Goal: Task Accomplishment & Management: Complete application form

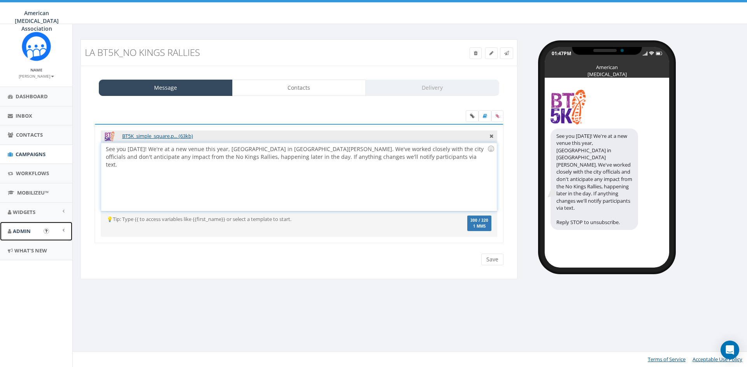
drag, startPoint x: 24, startPoint y: 229, endPoint x: 24, endPoint y: 233, distance: 4.0
click at [24, 229] on span "Admin" at bounding box center [22, 231] width 18 height 7
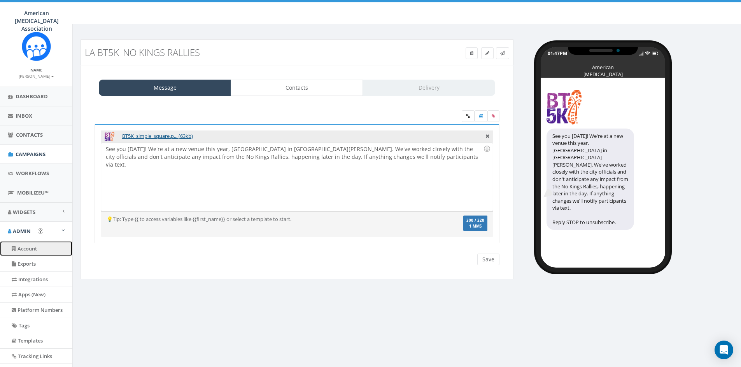
click at [21, 251] on link "Account" at bounding box center [36, 248] width 72 height 15
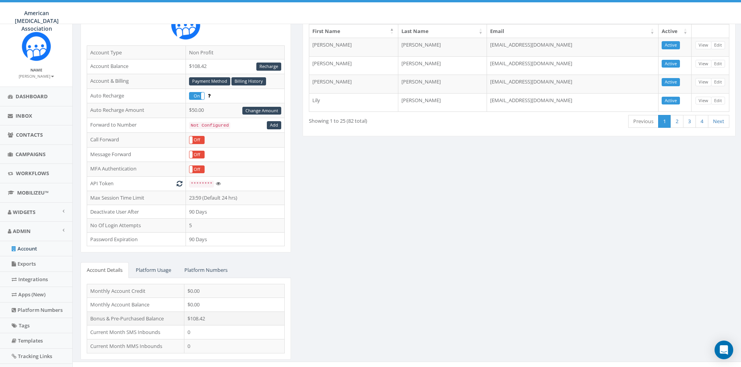
scroll to position [88, 0]
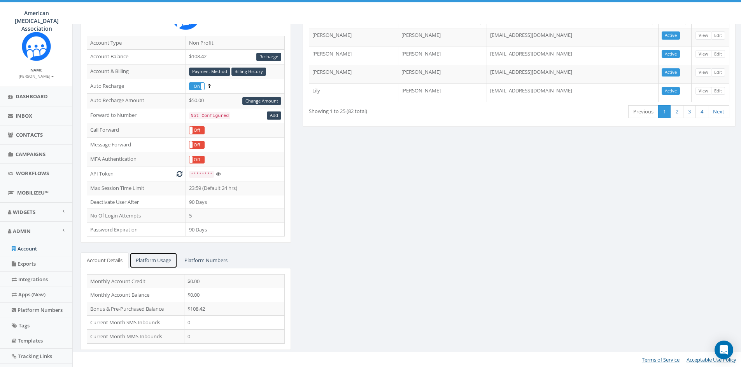
click at [158, 260] on link "Platform Usage" at bounding box center [153, 261] width 48 height 16
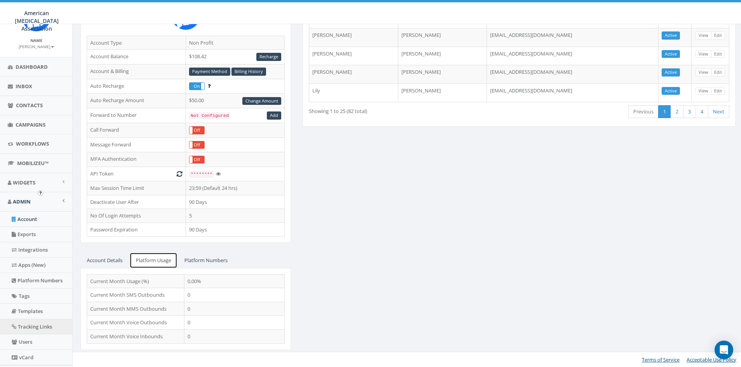
scroll to position [69, 0]
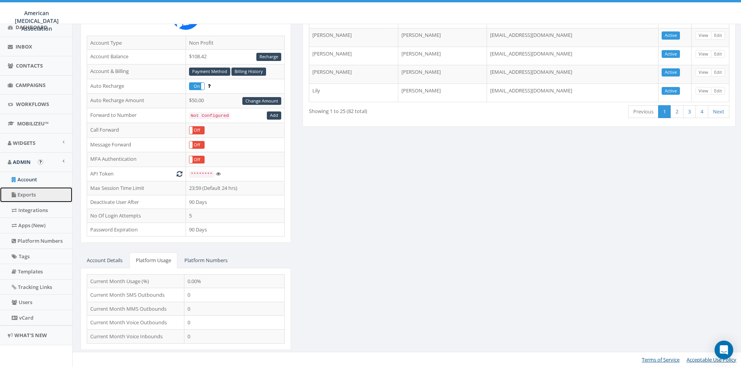
click at [29, 193] on link "Exports" at bounding box center [36, 194] width 72 height 15
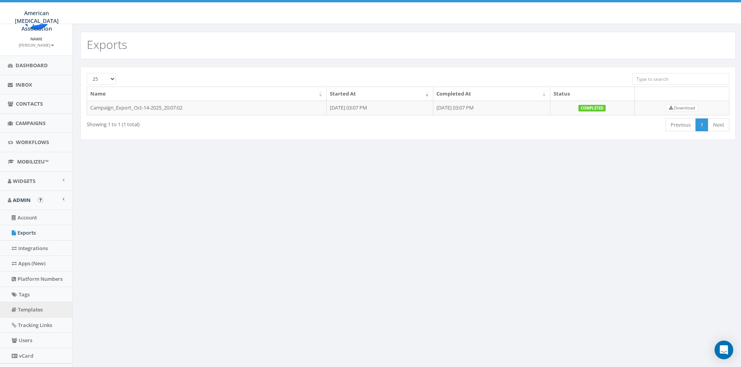
scroll to position [69, 0]
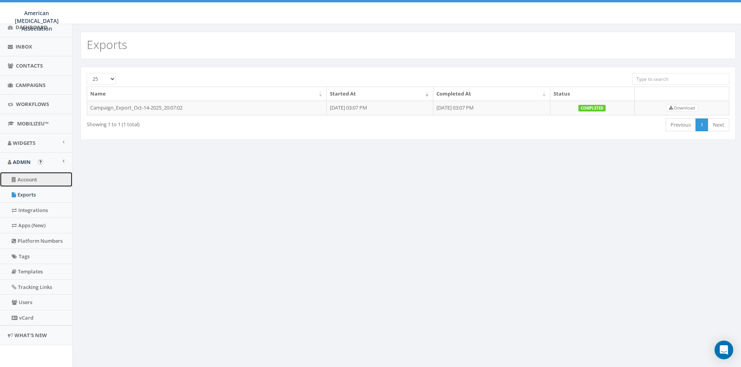
click at [40, 180] on link "Account" at bounding box center [36, 179] width 72 height 15
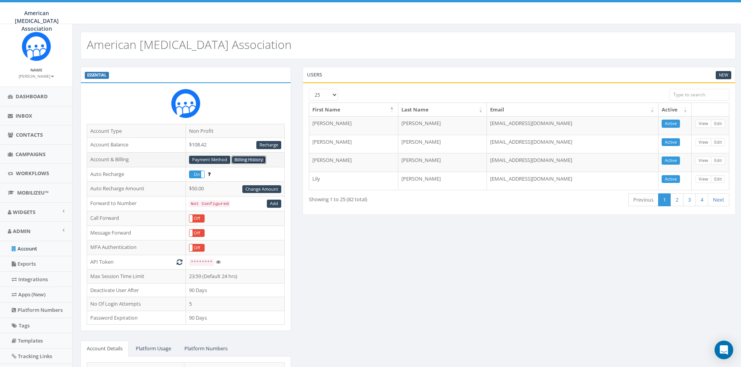
click at [250, 161] on link "Billing History" at bounding box center [248, 160] width 35 height 8
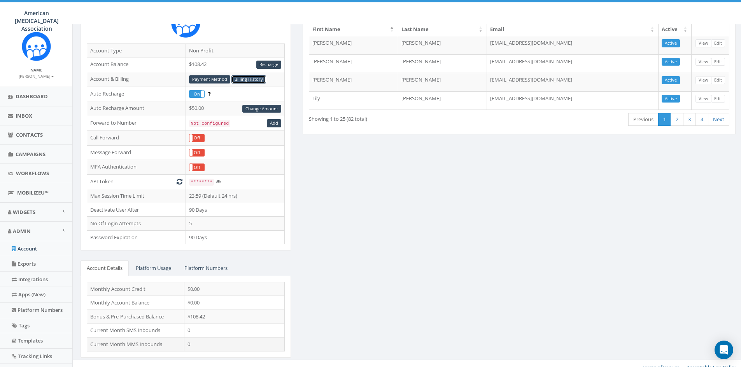
scroll to position [88, 0]
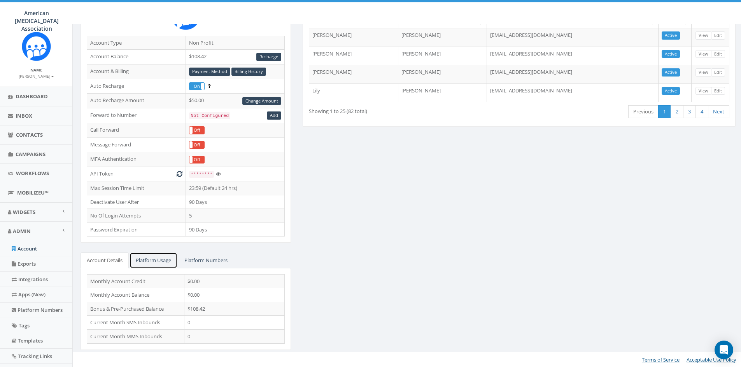
click at [159, 260] on link "Platform Usage" at bounding box center [153, 261] width 48 height 16
click at [104, 259] on link "Account Details" at bounding box center [104, 261] width 48 height 16
click at [28, 99] on span "Dashboard" at bounding box center [32, 96] width 32 height 7
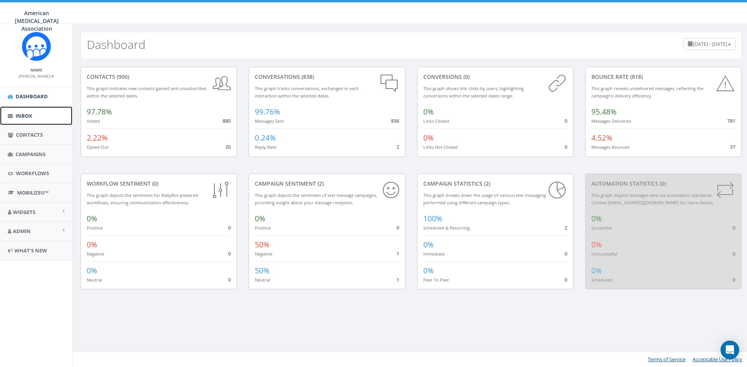
click at [13, 114] on link "Inbox" at bounding box center [36, 116] width 72 height 19
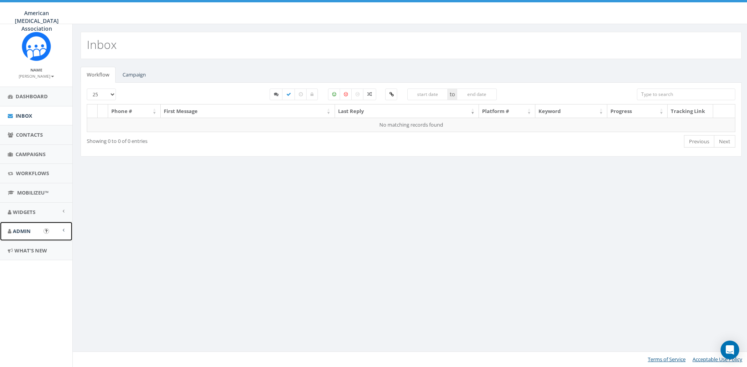
click at [30, 228] on span "Admin" at bounding box center [22, 231] width 18 height 7
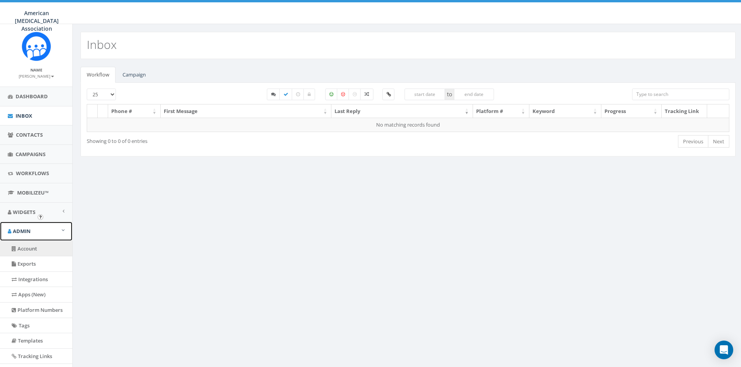
scroll to position [39, 0]
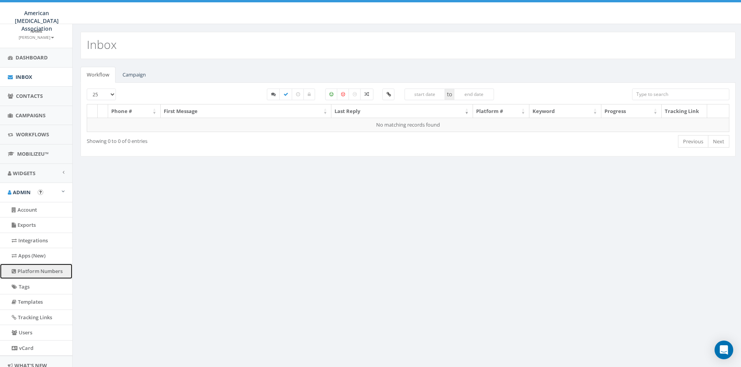
click at [38, 271] on link "Platform Numbers" at bounding box center [36, 271] width 72 height 15
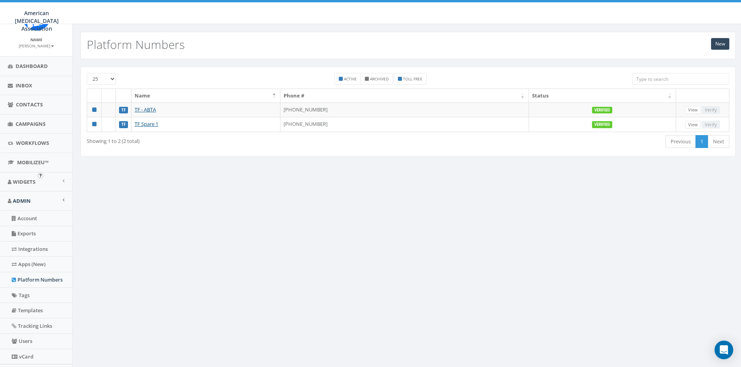
scroll to position [69, 0]
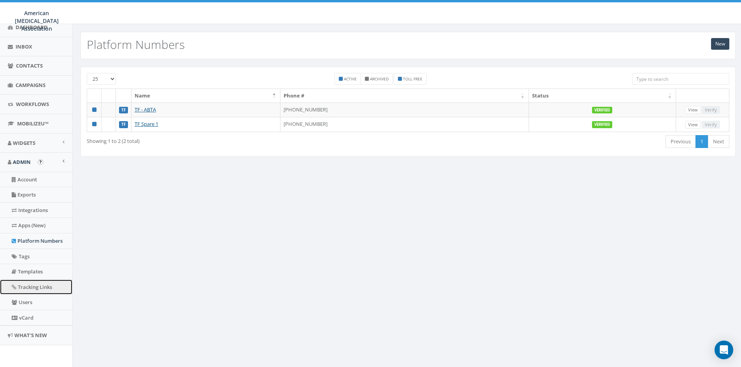
click at [38, 288] on link "Tracking Links" at bounding box center [36, 287] width 72 height 15
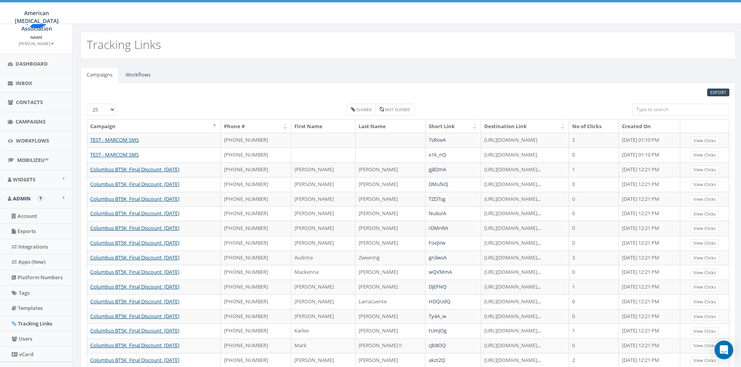
scroll to position [69, 0]
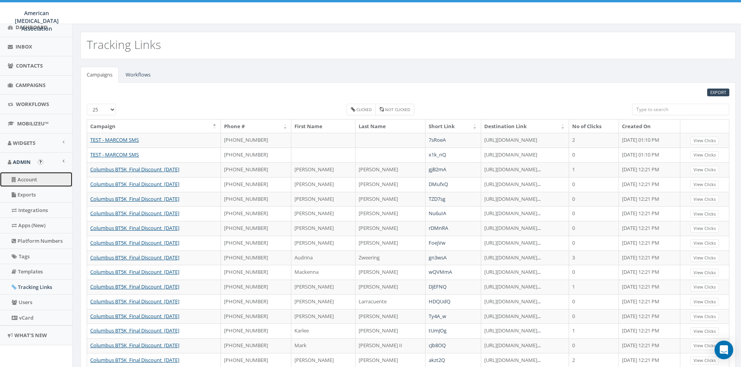
click at [28, 183] on link "Account" at bounding box center [36, 179] width 72 height 15
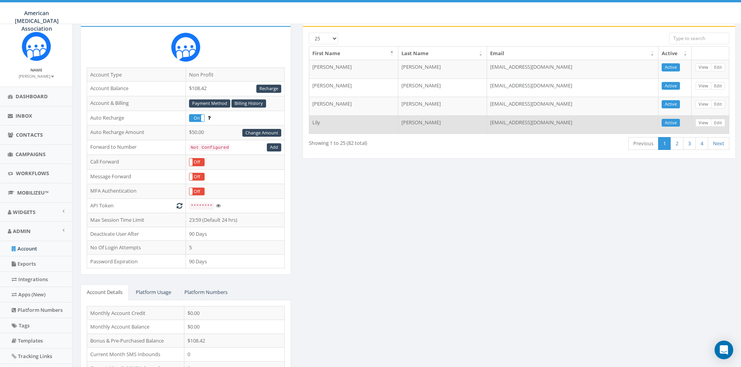
scroll to position [88, 0]
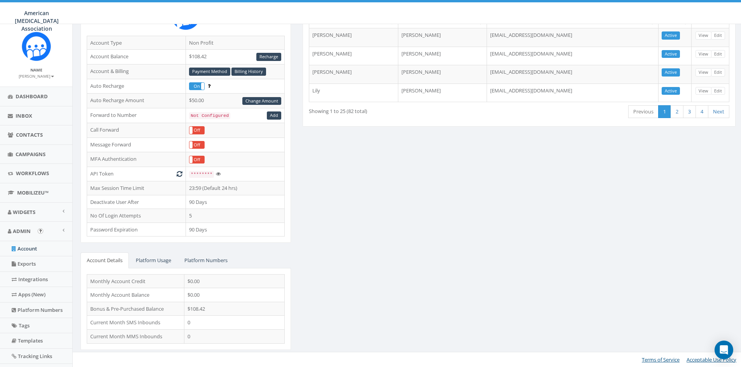
click at [42, 231] on img "Open In-App Guide" at bounding box center [40, 231] width 5 height 5
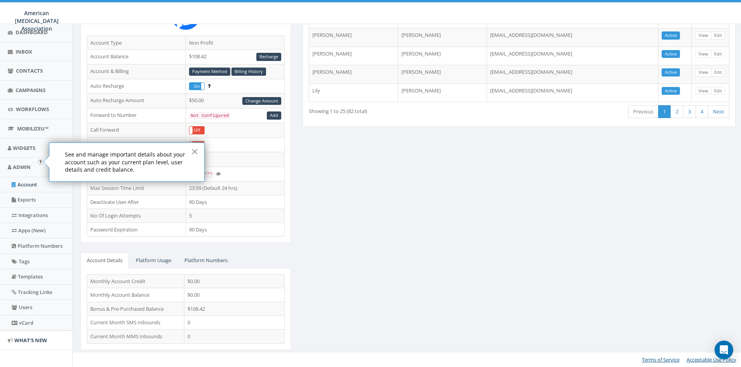
scroll to position [69, 0]
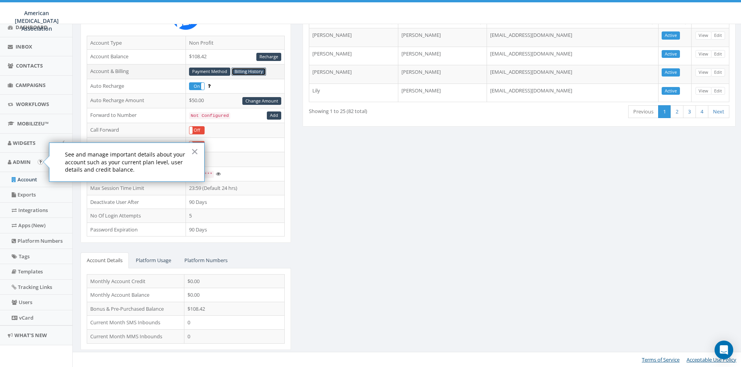
click at [259, 72] on link "Billing History" at bounding box center [248, 72] width 35 height 8
click at [28, 81] on link "Campaigns" at bounding box center [36, 85] width 72 height 19
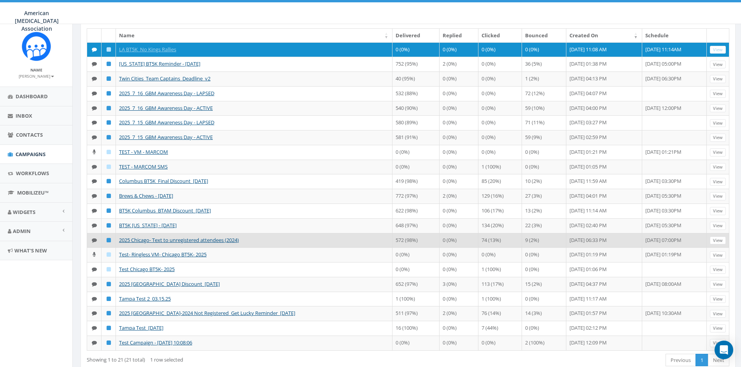
scroll to position [78, 0]
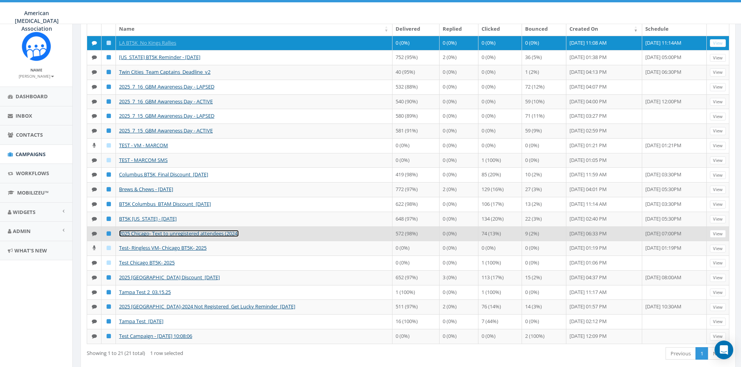
click at [182, 237] on link "2025 Chicago- Text to unregistered attendees (2024)" at bounding box center [179, 233] width 120 height 7
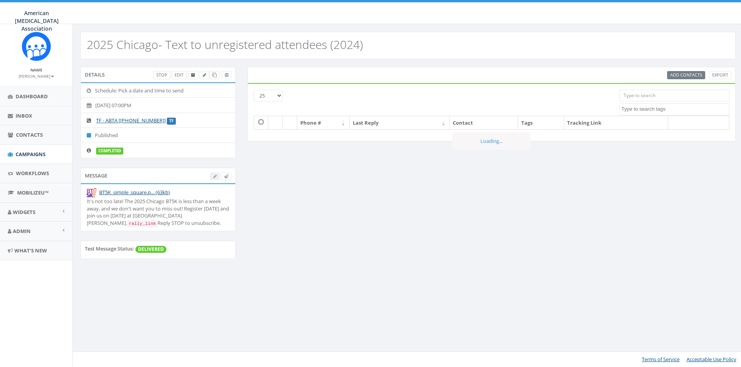
select select
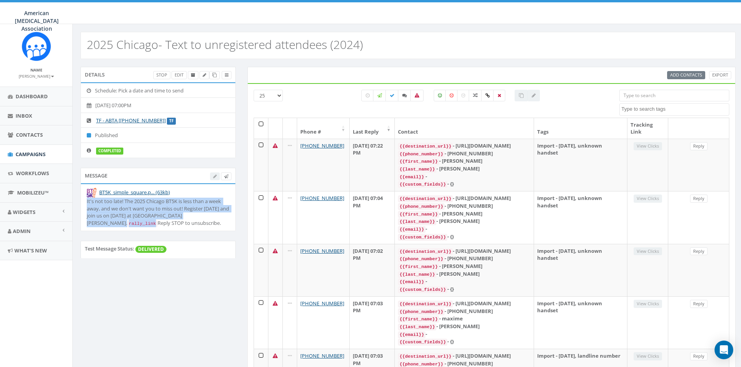
drag, startPoint x: 229, startPoint y: 217, endPoint x: 85, endPoint y: 203, distance: 144.2
click at [85, 203] on li "BT5K_simple_square.p... (63kb) It's not too late! The 2025 Chicago BT5K is less…" at bounding box center [158, 207] width 154 height 47
copy div "It's not too late! The 2025 Chicago BT5K is less than a week away, and we don't…"
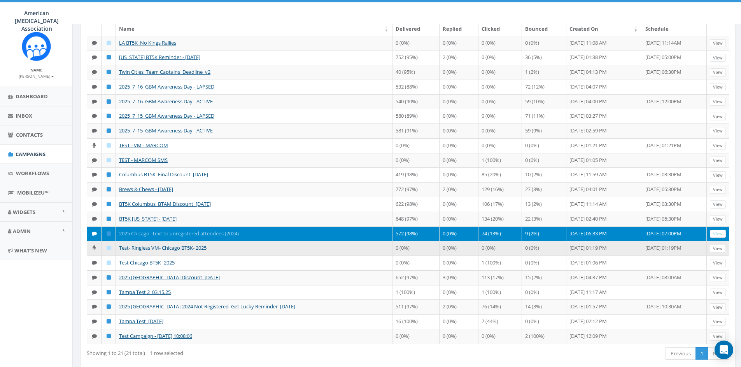
scroll to position [109, 0]
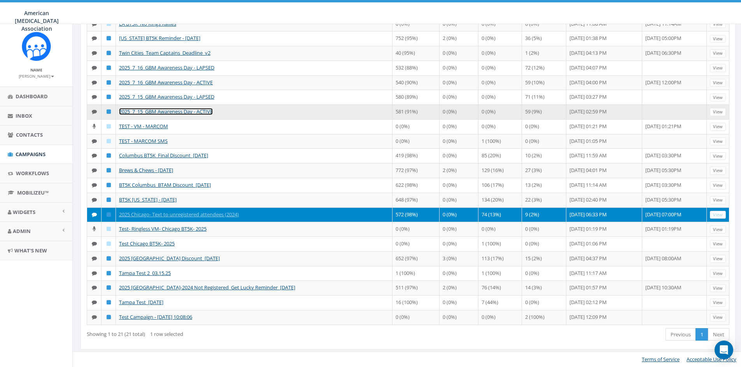
click at [156, 110] on link "2025_7_15_GBM Awareness Day - ACTIVE" at bounding box center [166, 111] width 94 height 7
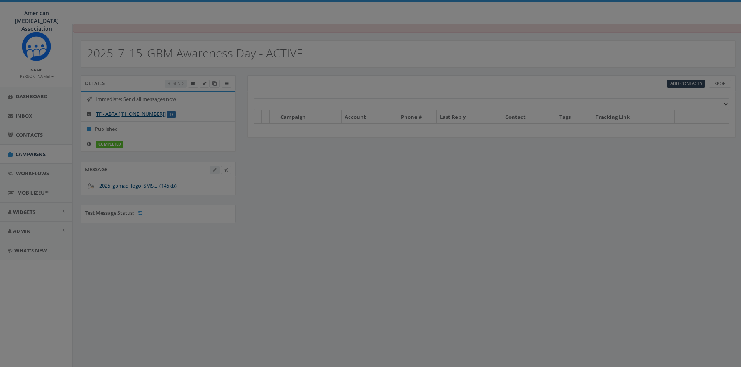
select select
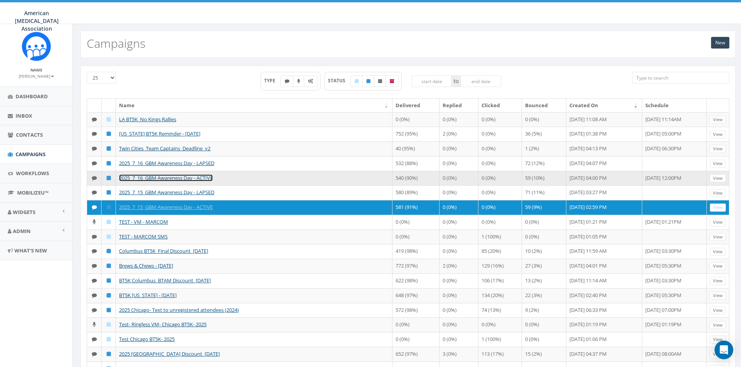
click at [157, 182] on link "2025_7_16_GBM Awareness Day - ACTIVE" at bounding box center [166, 178] width 94 height 7
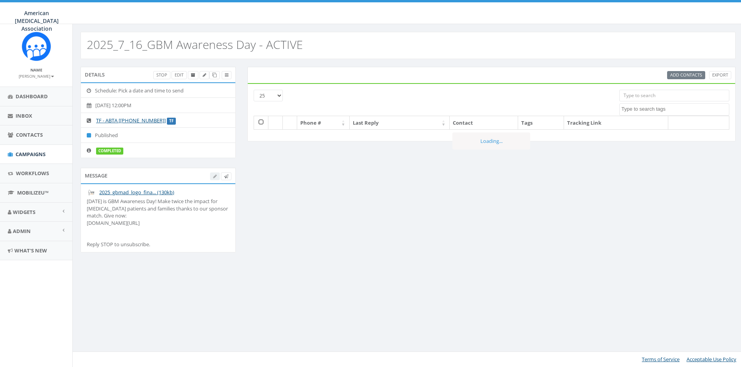
select select
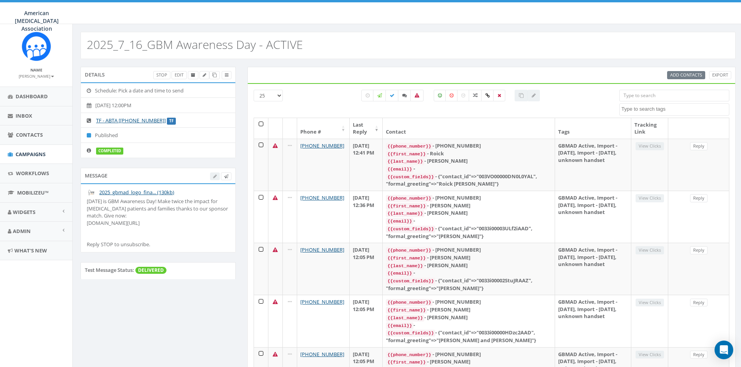
drag, startPoint x: 147, startPoint y: 230, endPoint x: 87, endPoint y: 203, distance: 66.6
click at [87, 203] on div "Today is GBM Awareness Day! Make twice the impact for brain tumor patients and …" at bounding box center [158, 223] width 143 height 51
copy div "Today is GBM Awareness Day! Make twice the impact for brain tumor patients and …"
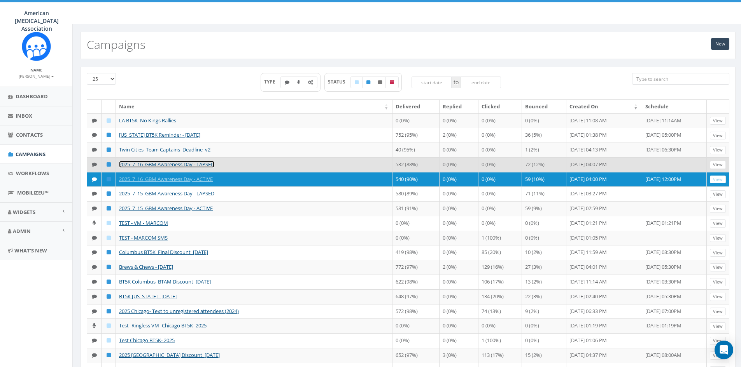
click at [159, 168] on link "2025_7_16_GBM Awareness Day - LAPSED" at bounding box center [166, 164] width 95 height 7
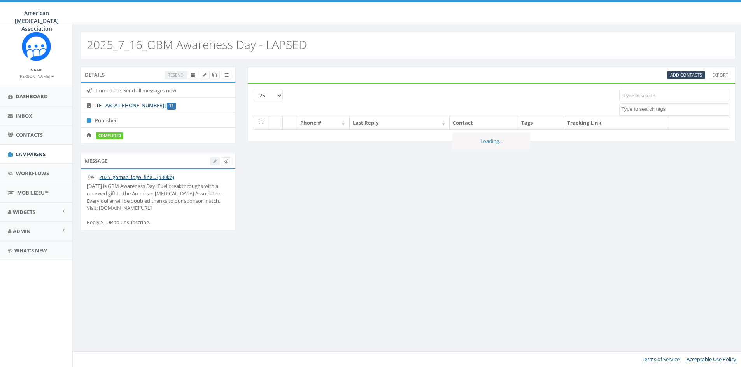
select select
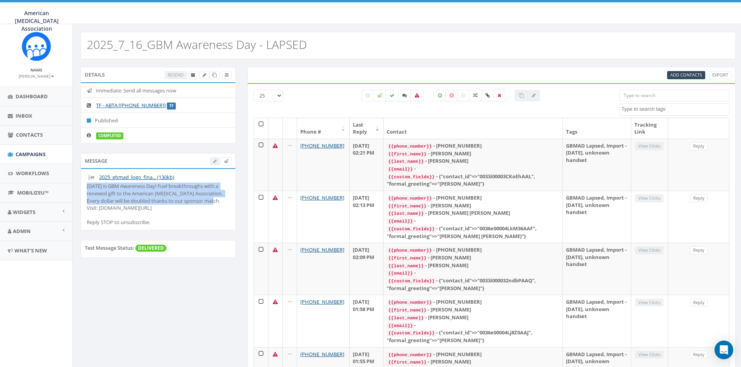
drag, startPoint x: 223, startPoint y: 201, endPoint x: 79, endPoint y: 187, distance: 144.6
click at [79, 187] on div "Message 2025_gbmad_logo_fina... (130kb) Today is GBM Awareness Day! Fuel breakt…" at bounding box center [158, 196] width 167 height 87
copy div "Today is GBM Awareness Day! Fuel breakthroughs with a renewed gift to the Ameri…"
click at [31, 157] on span "Campaigns" at bounding box center [31, 154] width 30 height 7
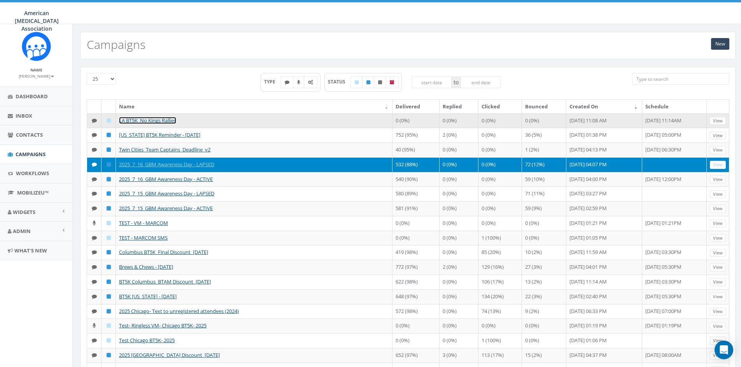
click at [142, 119] on link "LA BT5K_No Kings Rallies" at bounding box center [147, 120] width 57 height 7
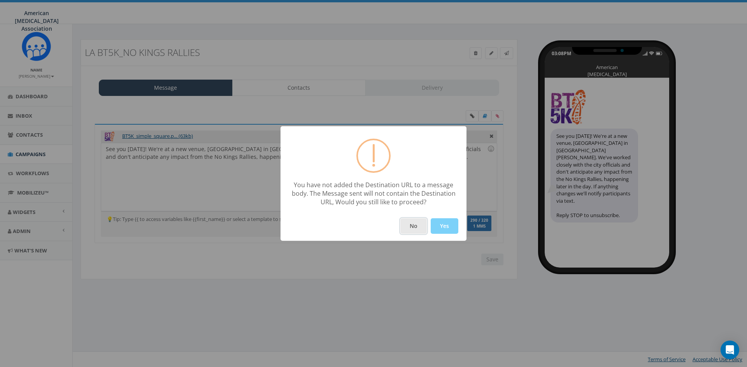
click at [406, 225] on button "No" at bounding box center [413, 227] width 26 height 16
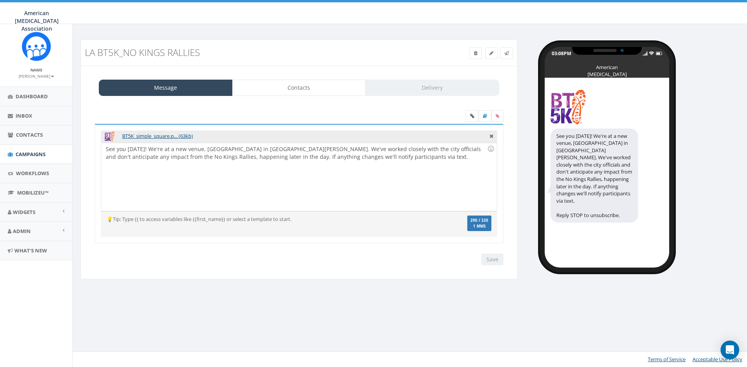
click at [401, 152] on div "See you Saturday! We're at a new venue, Crescent Bay Park in Santa Monica. We'v…" at bounding box center [298, 177] width 395 height 68
click at [407, 161] on div "See you Saturday! We're at a new venue, Crescent Bay Park in Santa Monica. We'v…" at bounding box center [298, 177] width 395 height 68
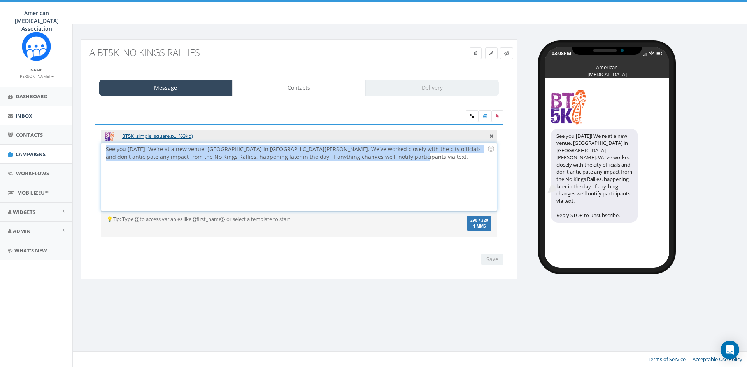
drag, startPoint x: 384, startPoint y: 163, endPoint x: 26, endPoint y: 118, distance: 361.3
click at [26, 118] on body "American Brain Tumor Association American Brain Tumor Association Profile Sign …" at bounding box center [373, 183] width 747 height 367
copy div "See you Saturday! We're at a new venue, Crescent Bay Park in Santa Monica. We'v…"
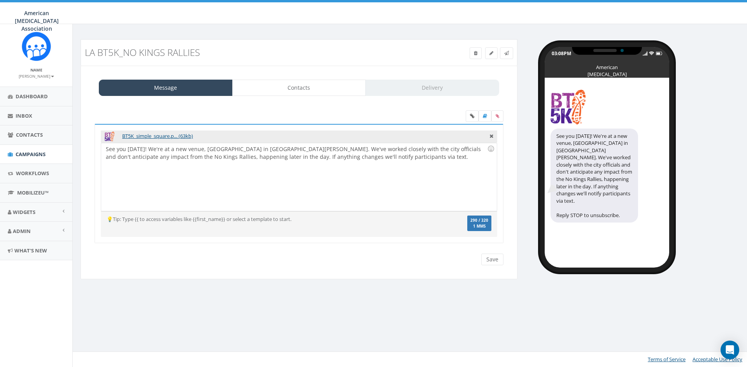
click at [418, 156] on div "See you Saturday! We're at a new venue, Crescent Bay Park in Santa Monica. We'v…" at bounding box center [298, 177] width 395 height 68
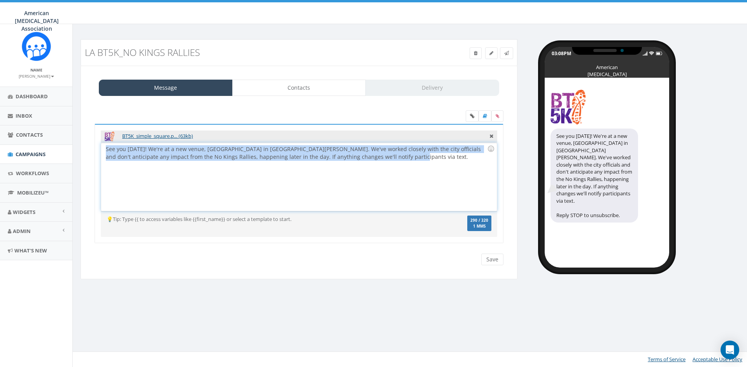
drag, startPoint x: 418, startPoint y: 156, endPoint x: 72, endPoint y: 140, distance: 346.1
click at [72, 140] on div "LA BT5K_No Kings Rallies Test Message Status: Message Contacts Delivery BT5K_si…" at bounding box center [410, 195] width 677 height 343
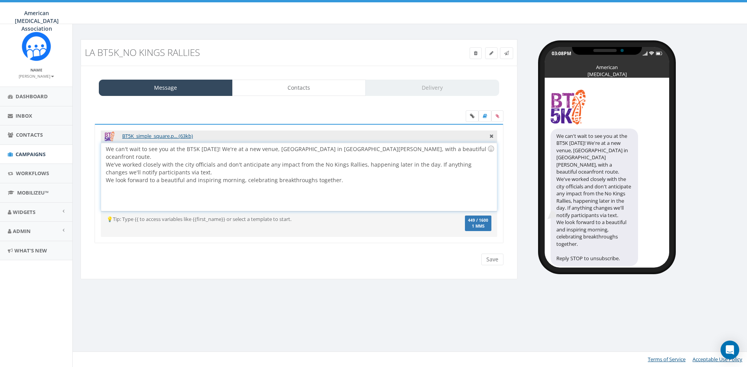
click at [208, 166] on div "We can't wait to see you at the BT5K this Saturday! We're at a new venue, Cresc…" at bounding box center [298, 177] width 395 height 68
drag, startPoint x: 155, startPoint y: 149, endPoint x: 89, endPoint y: 146, distance: 66.1
click at [89, 146] on div "BT5K_simple_square.p... (63kb) See you Saturday! We're at a new venue, Crescent…" at bounding box center [299, 188] width 420 height 129
drag, startPoint x: 435, startPoint y: 149, endPoint x: 339, endPoint y: 146, distance: 95.7
click at [339, 146] on div "See you at the BT5K this Saturday! We're at a new venue, Crescent Bay Park in S…" at bounding box center [298, 177] width 395 height 68
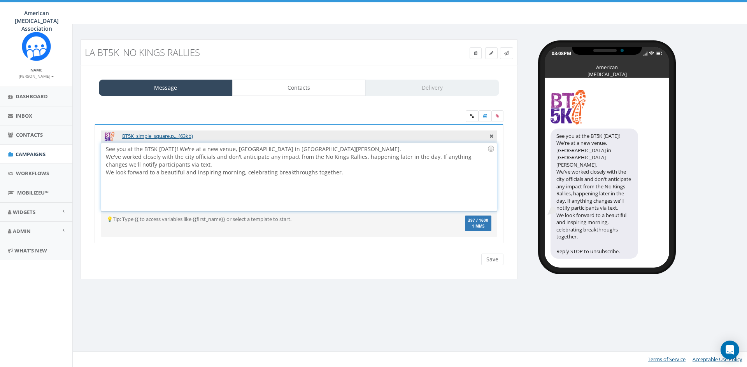
click at [248, 149] on div "See you at the BT5K this Saturday! We're at a new venue, Crescent Bay Park in S…" at bounding box center [298, 177] width 395 height 68
click at [107, 159] on div "See you at the BT5K this Saturday! We're at a new venue this year, Crescent Bay…" at bounding box center [298, 177] width 395 height 68
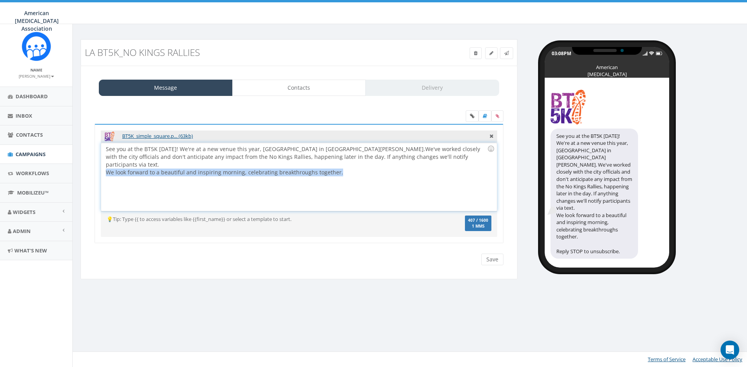
drag, startPoint x: 350, startPoint y: 166, endPoint x: 103, endPoint y: 168, distance: 247.3
click at [103, 168] on div "See you at the BT5K this Saturday! We're at a new venue this year, Crescent Bay…" at bounding box center [298, 177] width 395 height 68
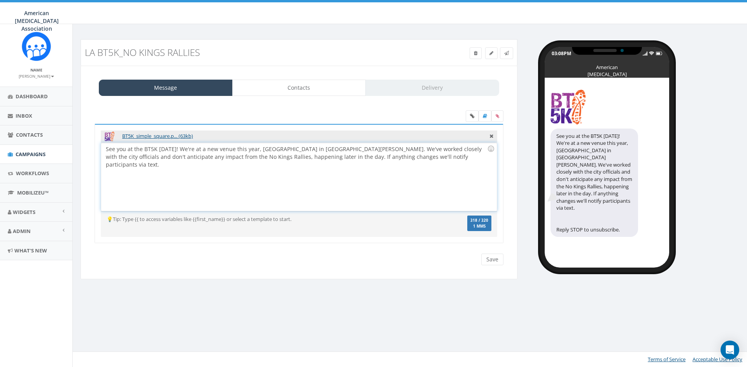
click at [451, 155] on div "See you at the BT5K this Saturday! We're at a new venue this year, Crescent Bay…" at bounding box center [298, 177] width 395 height 68
click at [474, 115] on icon at bounding box center [472, 116] width 4 height 5
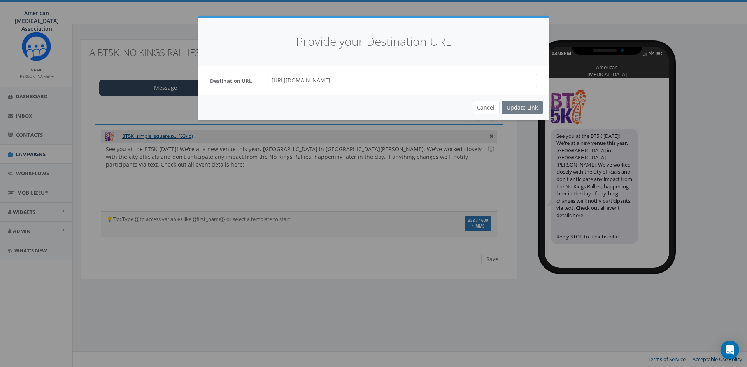
click at [445, 79] on input "https://give.abta.org/event/2025-bt5k-los-angeles/e650214" at bounding box center [401, 80] width 270 height 13
click at [518, 108] on div "Cancel Update Link" at bounding box center [373, 107] width 350 height 25
drag, startPoint x: 432, startPoint y: 82, endPoint x: 187, endPoint y: 66, distance: 245.9
click at [187, 66] on div "Provide your Destination URL Destination URL https://give.abta.org/event/2025-b…" at bounding box center [373, 183] width 747 height 367
click at [523, 107] on div "Update Link" at bounding box center [521, 107] width 41 height 13
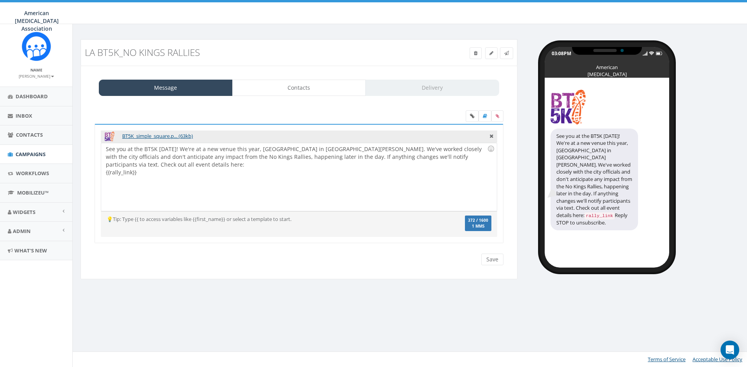
click at [161, 164] on div "See you at the BT5K this Saturday! We're at a new venue this year, Crescent Bay…" at bounding box center [298, 177] width 395 height 68
click at [468, 157] on div "See you at the BT5K this Saturday! We're at a new venue this year, Crescent Bay…" at bounding box center [298, 177] width 395 height 68
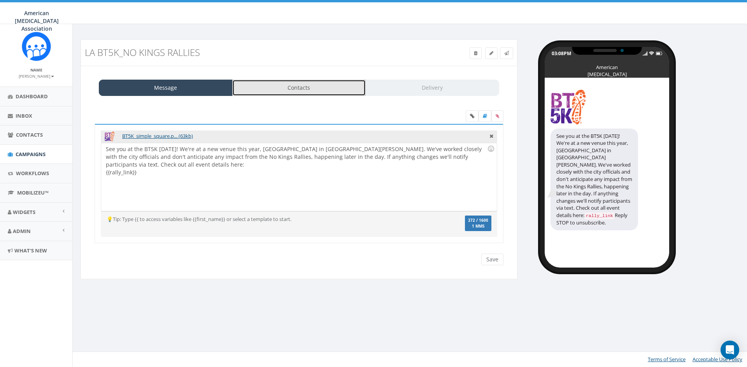
click at [281, 86] on link "Contacts" at bounding box center [299, 88] width 134 height 16
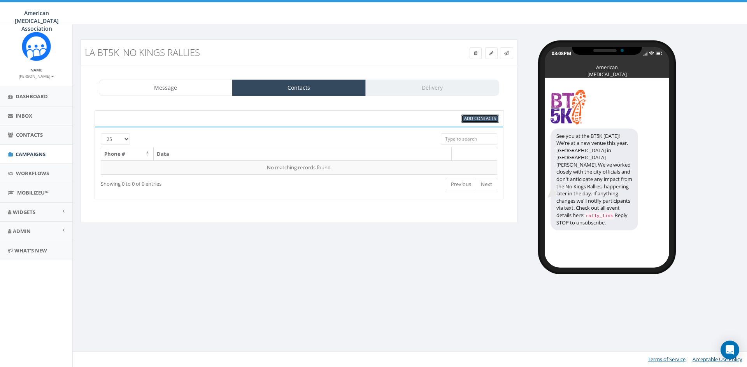
click at [483, 119] on span "Add Contacts" at bounding box center [480, 118] width 32 height 6
select select
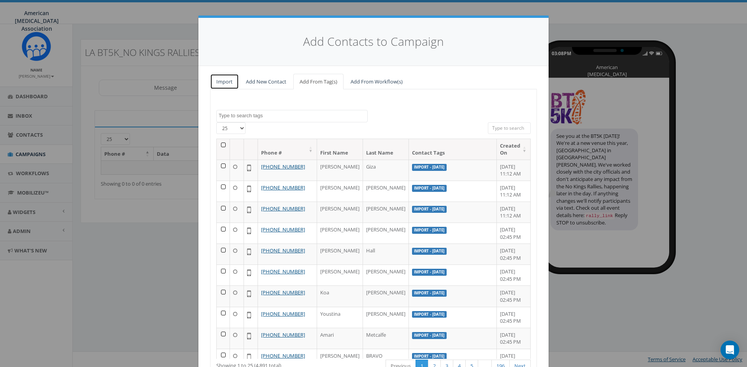
click at [225, 81] on link "Import" at bounding box center [224, 82] width 29 height 16
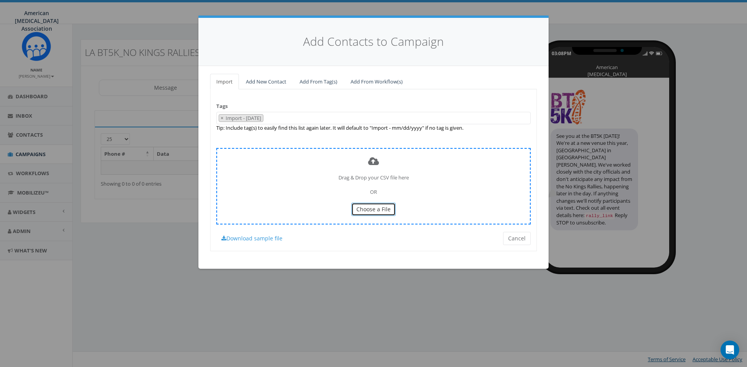
click at [377, 207] on span "Choose a File" at bounding box center [373, 209] width 34 height 7
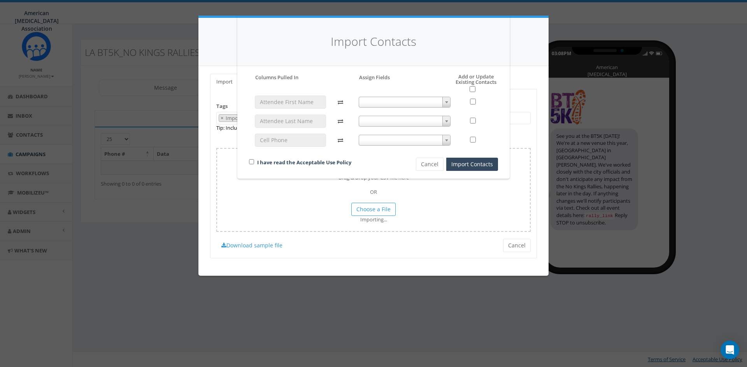
click at [403, 102] on span at bounding box center [405, 102] width 92 height 11
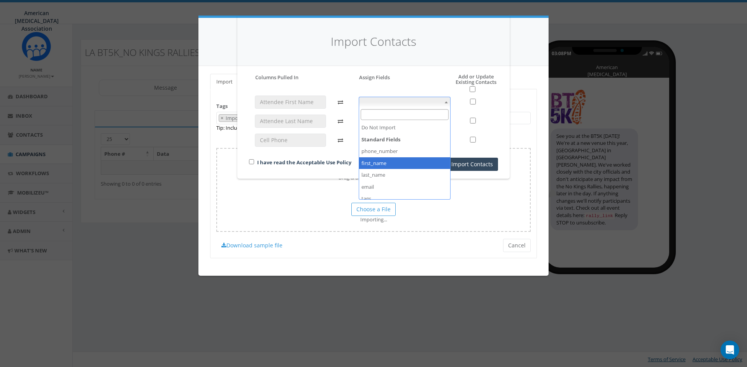
select select "first_name"
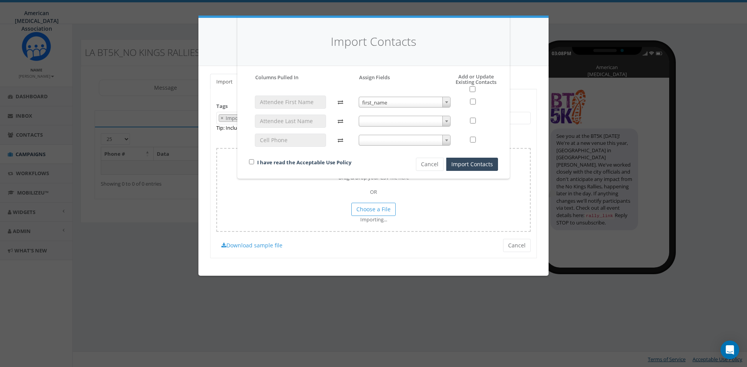
click at [378, 116] on span at bounding box center [405, 121] width 92 height 11
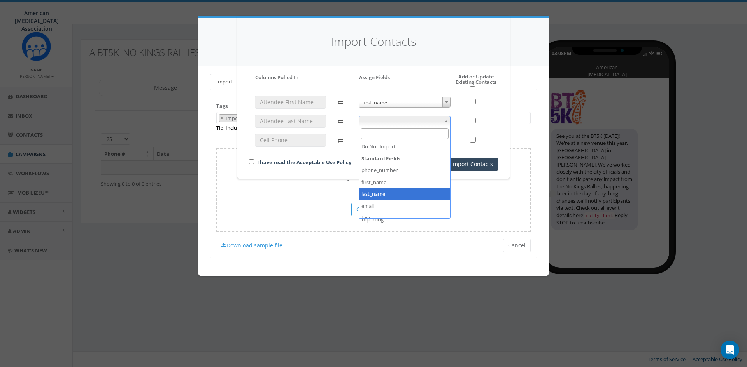
select select "last_name"
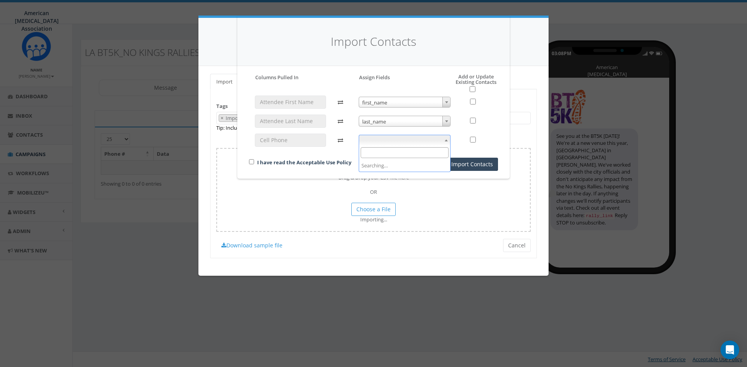
click at [375, 142] on span at bounding box center [405, 140] width 92 height 11
select select "phone_number"
click at [252, 159] on input "checkbox" at bounding box center [251, 161] width 5 height 5
checkbox input "true"
click at [471, 89] on input "checkbox" at bounding box center [472, 89] width 6 height 6
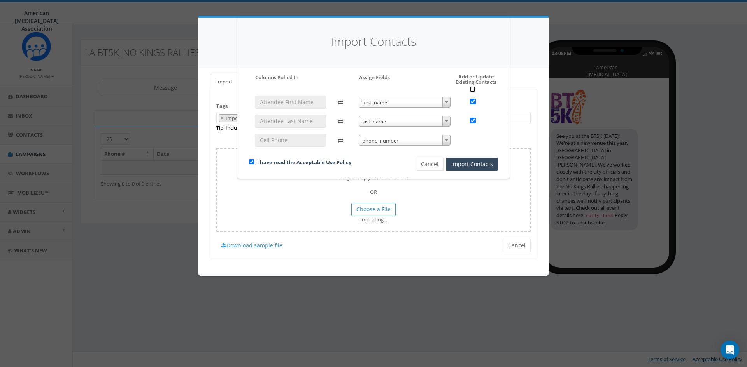
checkbox input "true"
click at [470, 165] on button "Import Contacts" at bounding box center [472, 164] width 52 height 13
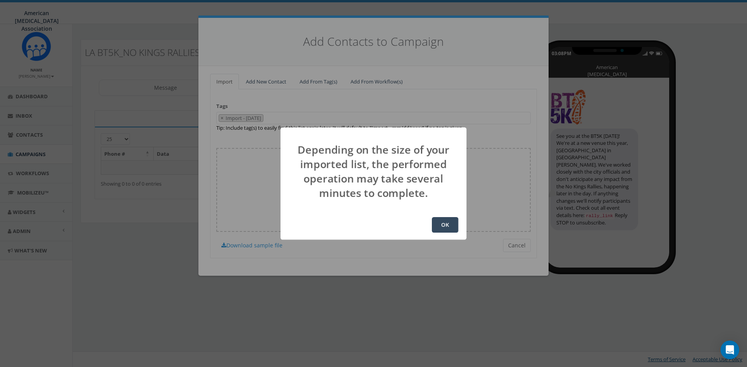
click at [449, 227] on button "OK" at bounding box center [445, 225] width 26 height 16
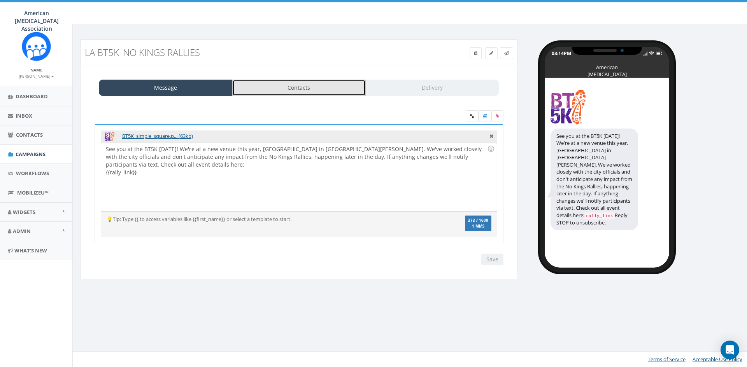
click at [295, 84] on link "Contacts" at bounding box center [299, 88] width 134 height 16
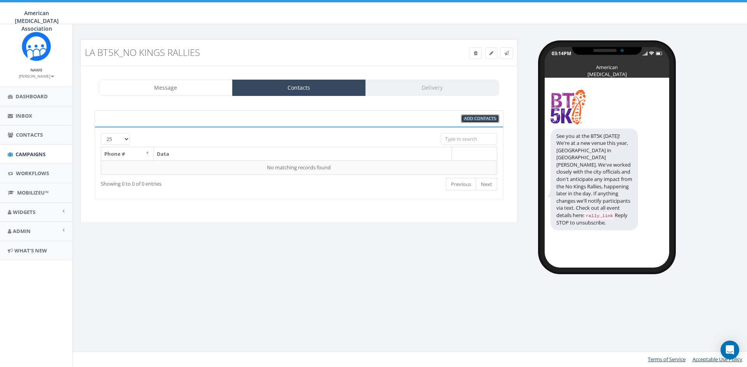
click at [476, 119] on span "Add Contacts" at bounding box center [480, 118] width 32 height 6
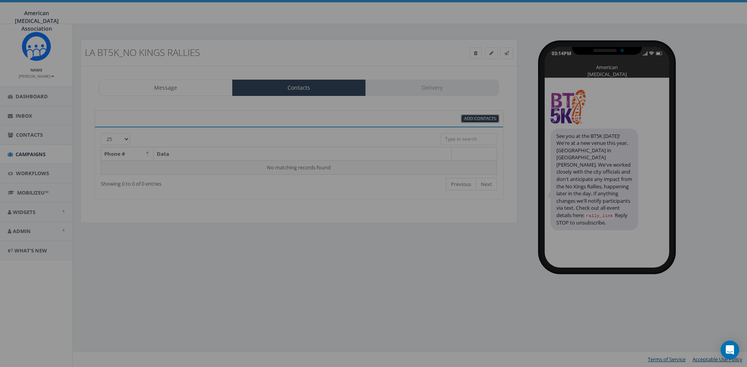
select select
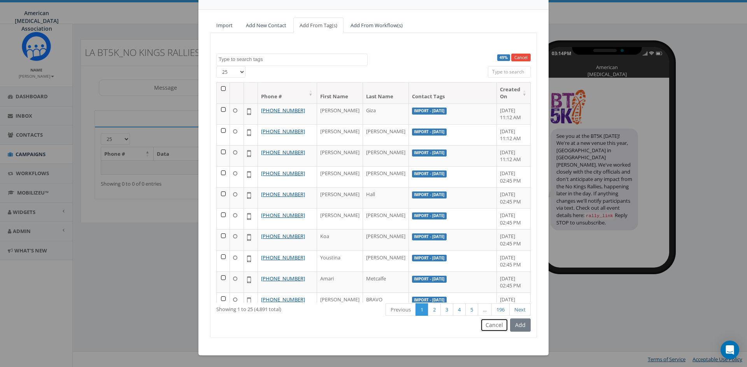
click at [490, 327] on button "Cancel" at bounding box center [494, 325] width 28 height 13
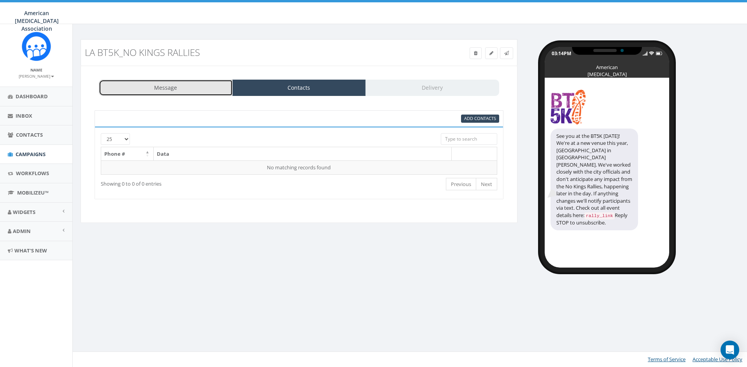
click at [142, 86] on link "Message" at bounding box center [166, 88] width 134 height 16
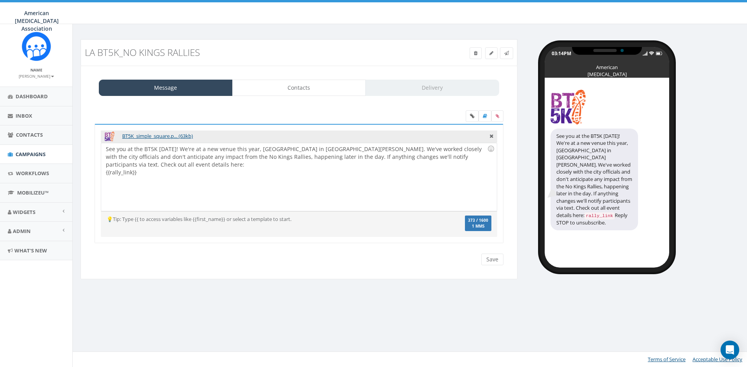
click at [495, 260] on div "Save Next" at bounding box center [490, 260] width 26 height 12
click at [22, 232] on span "Admin" at bounding box center [22, 231] width 18 height 7
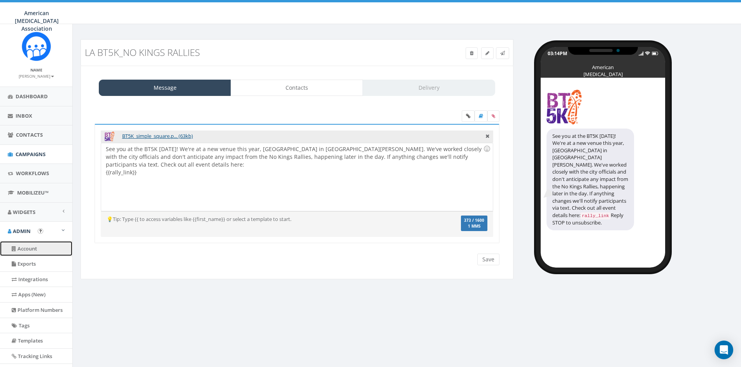
click at [33, 250] on link "Account" at bounding box center [36, 248] width 72 height 15
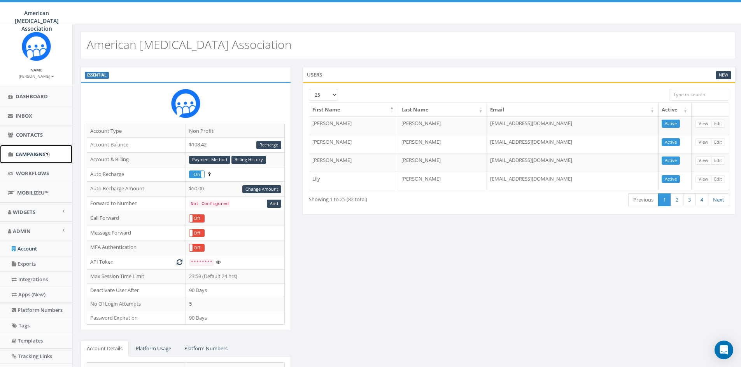
click at [25, 155] on span "Campaigns" at bounding box center [31, 154] width 30 height 7
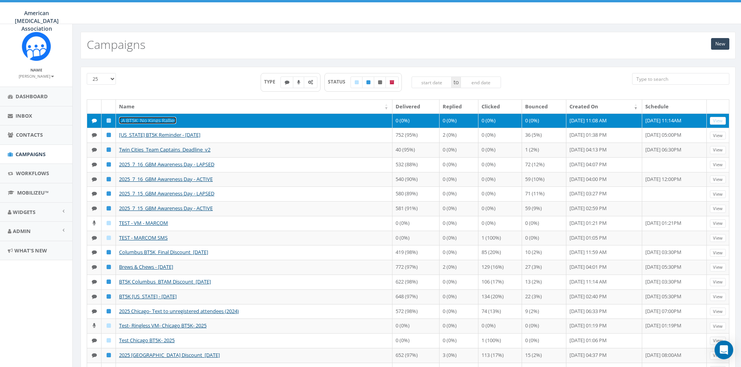
click at [152, 121] on link "LA BT5K_No Kings Rallies" at bounding box center [147, 120] width 57 height 7
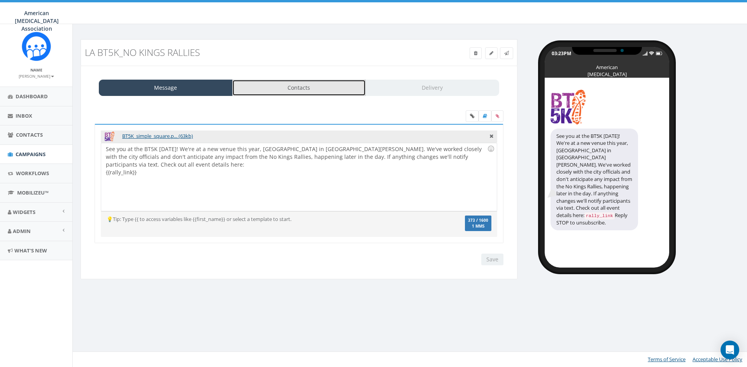
click at [301, 89] on link "Contacts" at bounding box center [299, 88] width 134 height 16
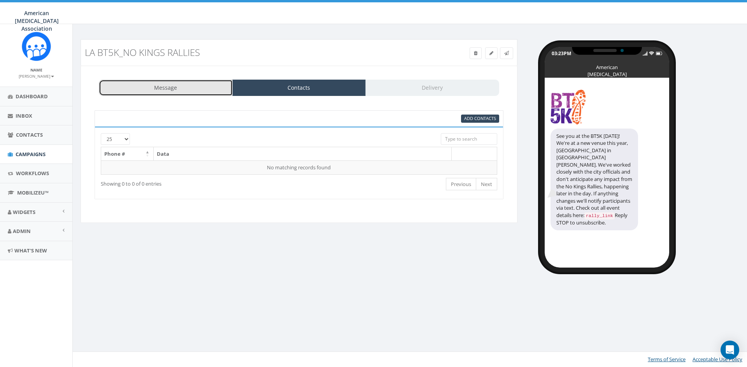
click at [168, 91] on link "Message" at bounding box center [166, 88] width 134 height 16
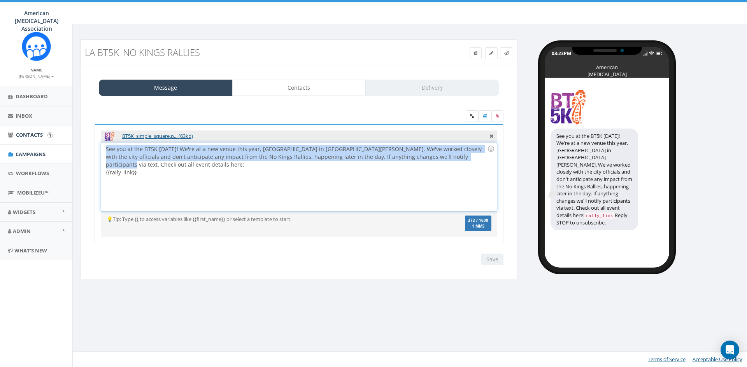
drag, startPoint x: 443, startPoint y: 157, endPoint x: 67, endPoint y: 134, distance: 376.7
click at [67, 134] on body "American Brain Tumor Association American Brain Tumor Association Profile Sign …" at bounding box center [373, 183] width 747 height 367
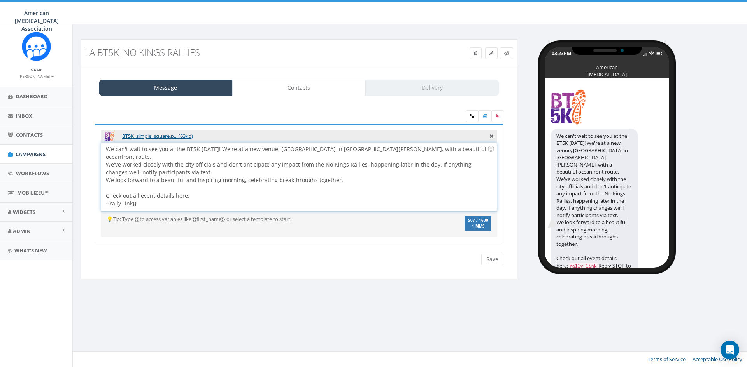
click at [202, 163] on div "We can't wait to see you at the BT5K this Saturday! We're at a new venue, Cresc…" at bounding box center [298, 177] width 395 height 68
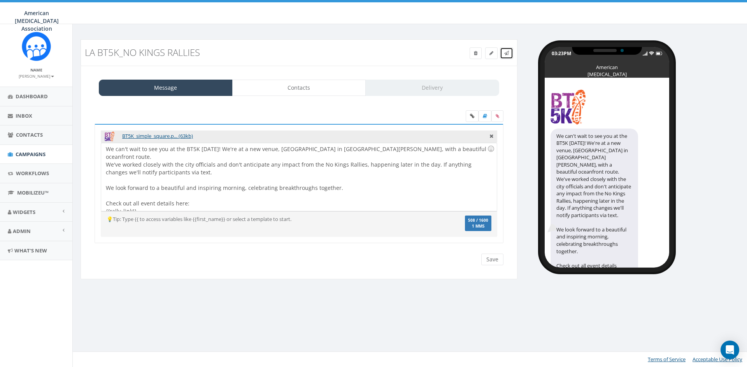
click at [507, 54] on icon at bounding box center [506, 53] width 5 height 5
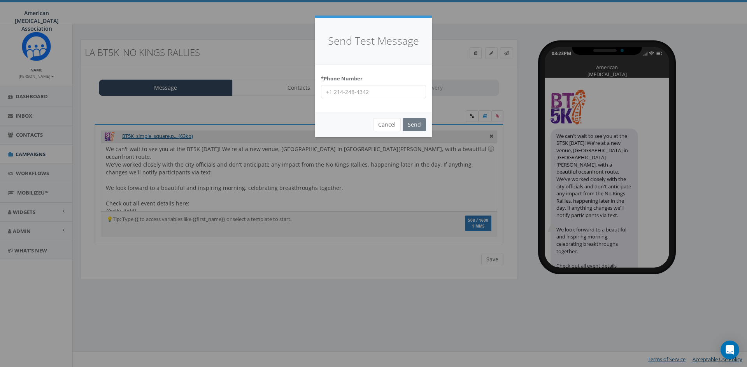
click at [354, 91] on input "* Phone Number" at bounding box center [373, 91] width 105 height 13
type input "9735257925"
click at [410, 122] on input "Send" at bounding box center [413, 124] width 23 height 13
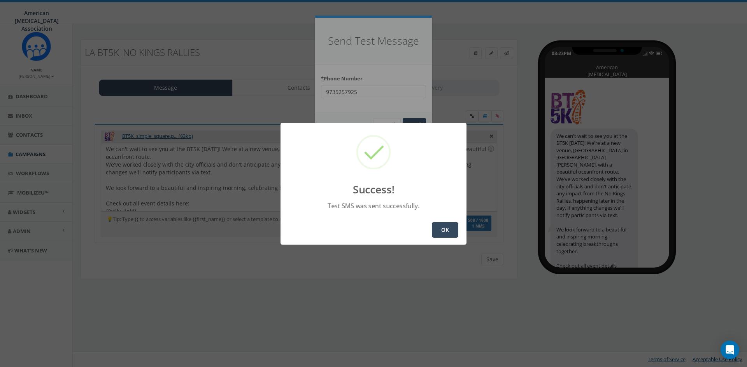
click at [443, 227] on button "OK" at bounding box center [445, 230] width 26 height 16
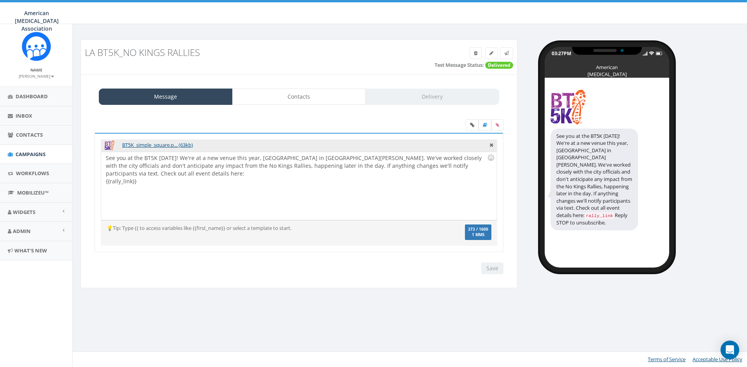
click at [280, 164] on div "See you at the BT5K this Saturday! We're at a new venue this year, Crescent Bay…" at bounding box center [298, 186] width 395 height 68
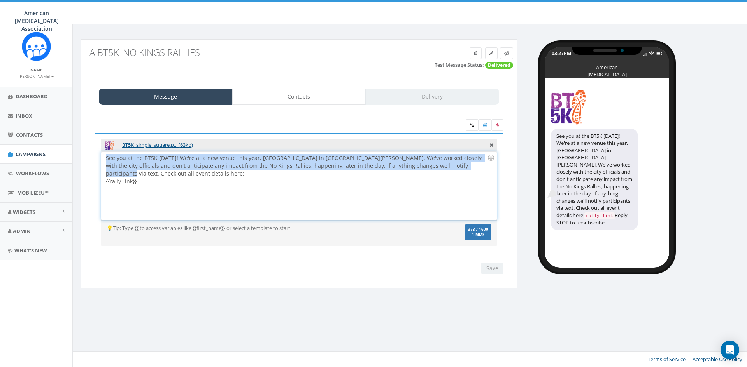
drag, startPoint x: 443, startPoint y: 166, endPoint x: 86, endPoint y: 152, distance: 357.6
click at [86, 152] on div "Message Contacts Delivery BT5K_simple_square.p... (63kb) See you at the BT5K th…" at bounding box center [298, 182] width 437 height 214
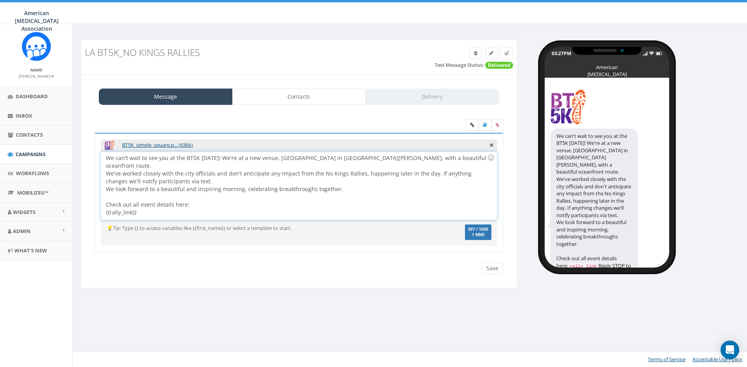
click at [229, 176] on div "We can't wait to see you at the BT5K this Saturday! We're at a new venue, Cresc…" at bounding box center [298, 186] width 395 height 68
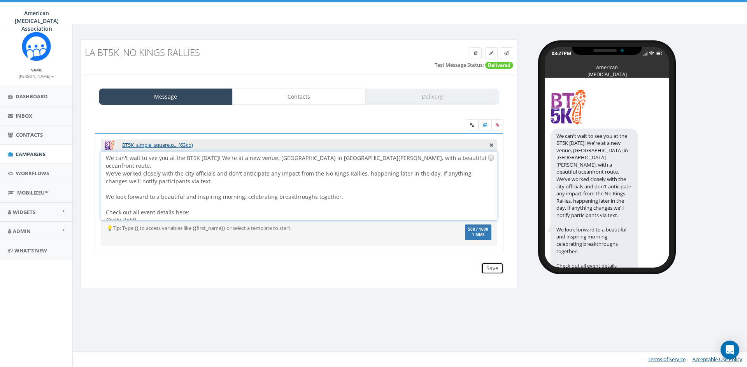
click at [494, 267] on input "Save" at bounding box center [492, 269] width 22 height 12
click at [507, 55] on icon at bounding box center [506, 53] width 5 height 5
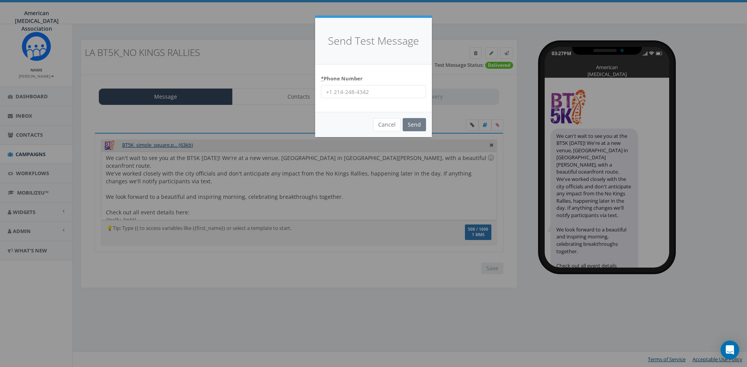
click at [383, 95] on input "* Phone Number" at bounding box center [373, 91] width 105 height 13
type input "3127999907"
click at [416, 123] on input "Send" at bounding box center [413, 124] width 23 height 13
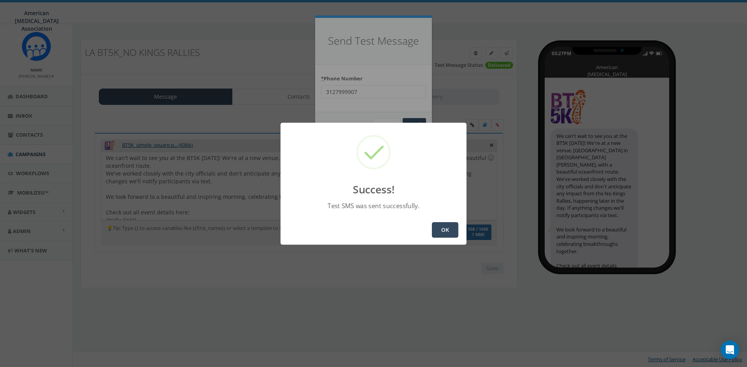
click at [446, 228] on button "OK" at bounding box center [445, 230] width 26 height 16
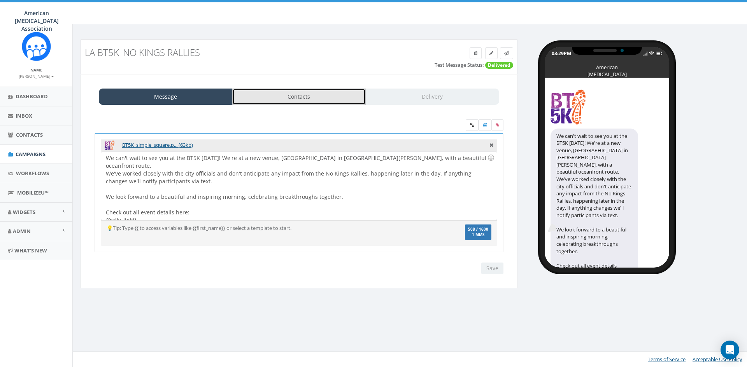
click at [310, 94] on link "Contacts" at bounding box center [299, 97] width 134 height 16
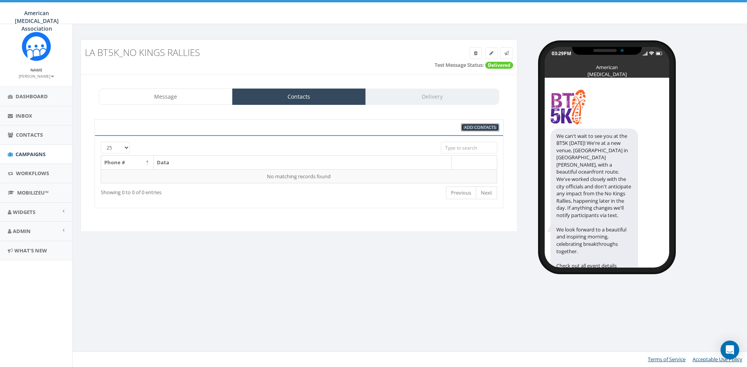
click at [476, 126] on span "Add Contacts" at bounding box center [480, 127] width 32 height 6
select select
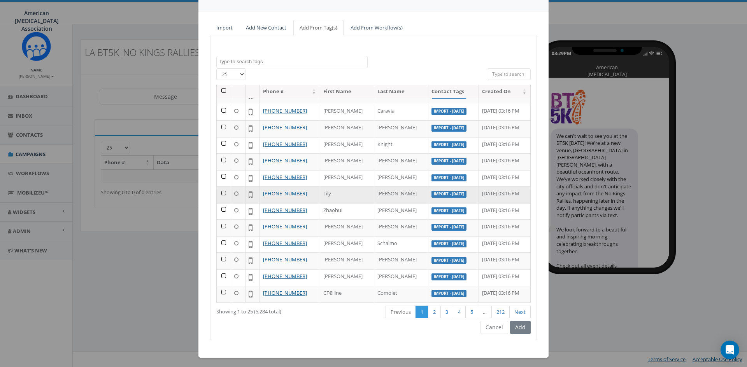
scroll to position [56, 0]
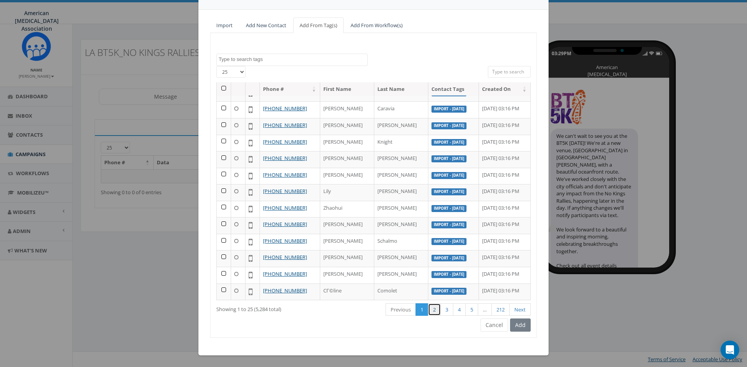
click at [429, 311] on link "2" at bounding box center [434, 310] width 13 height 13
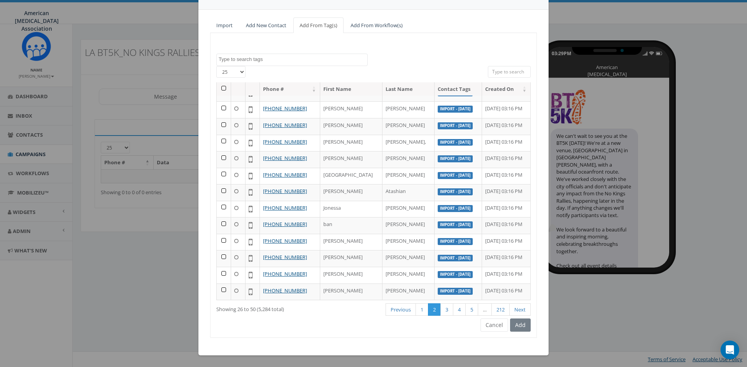
click at [506, 70] on input "search" at bounding box center [509, 72] width 43 height 12
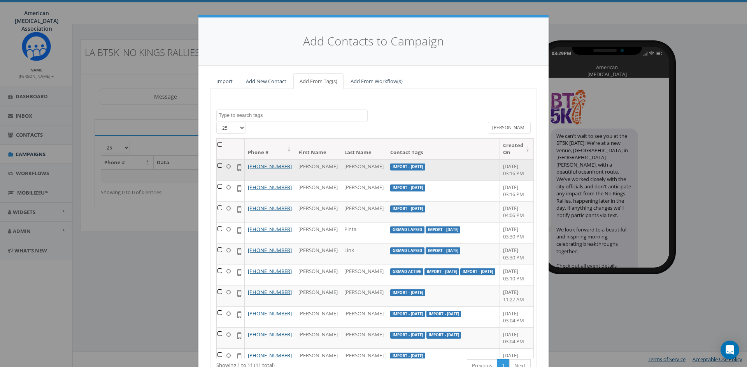
scroll to position [0, 0]
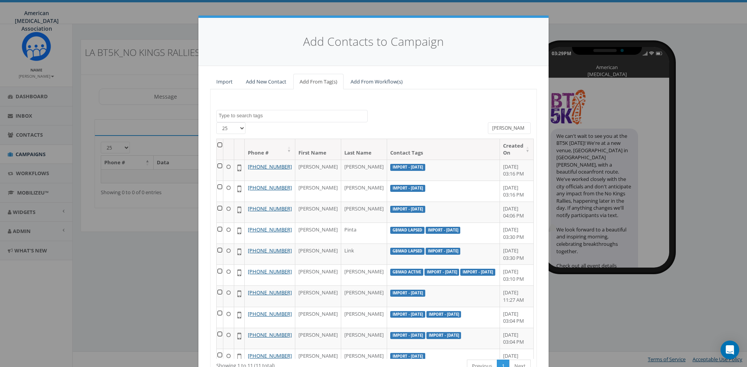
drag, startPoint x: 508, startPoint y: 127, endPoint x: 472, endPoint y: 124, distance: 36.3
click at [472, 124] on div "25 50 100 All 0 contact(s) on current page All 11 contact(s) filtered wendy" at bounding box center [373, 130] width 326 height 16
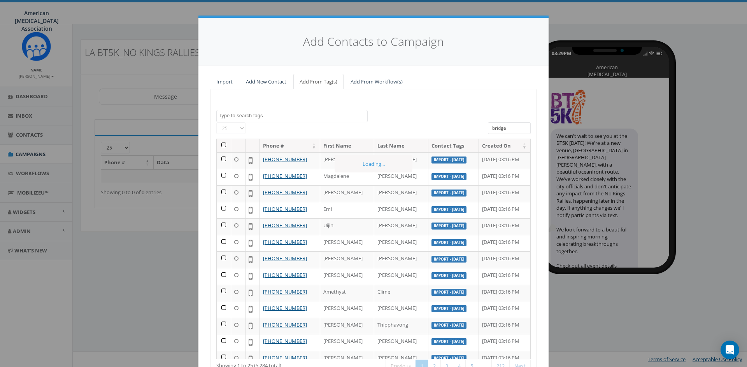
type input "bridget"
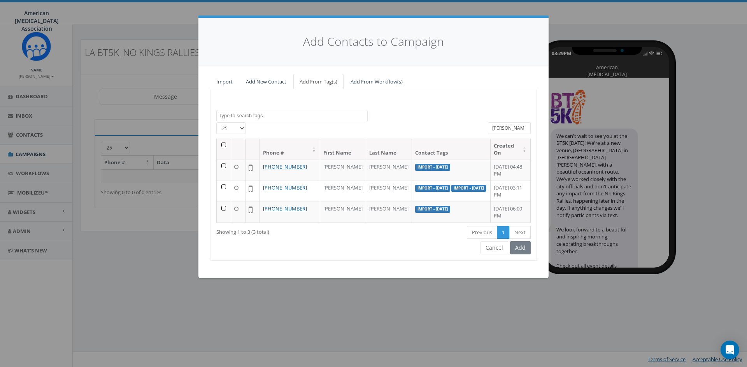
drag, startPoint x: 508, startPoint y: 129, endPoint x: 481, endPoint y: 129, distance: 27.6
click at [481, 129] on div "25 50 100 All 0 contact(s) on current page All 3 contact(s) filtered bridget" at bounding box center [373, 130] width 326 height 16
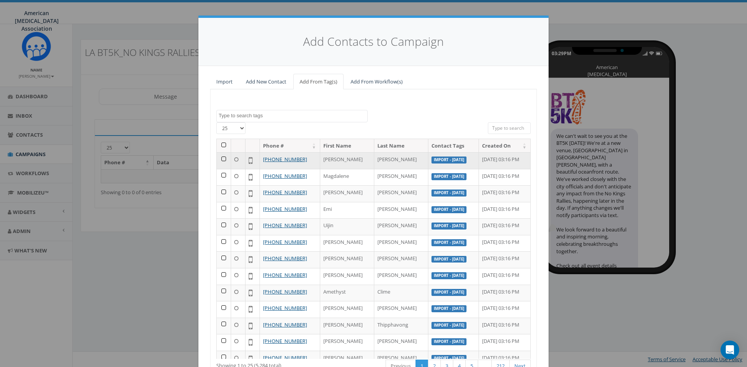
click at [220, 159] on td at bounding box center [224, 160] width 14 height 17
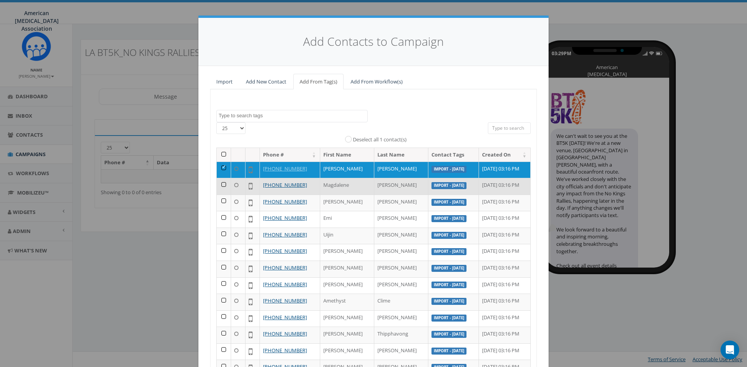
click at [221, 185] on td at bounding box center [224, 186] width 14 height 17
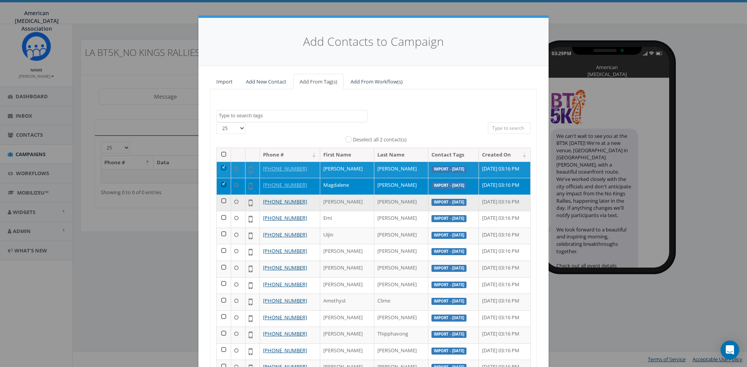
click at [222, 202] on td at bounding box center [224, 203] width 14 height 17
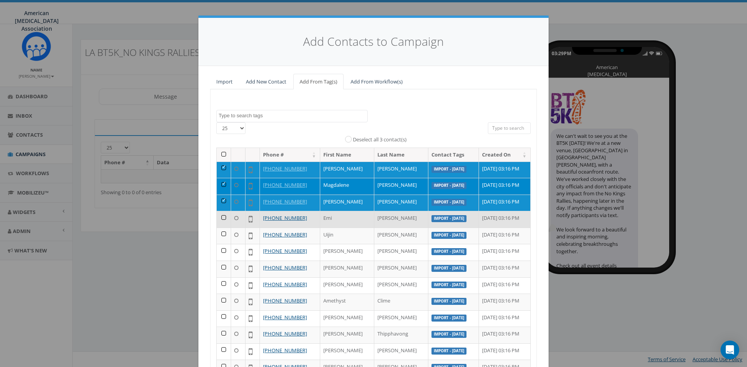
click at [222, 216] on td at bounding box center [224, 219] width 14 height 17
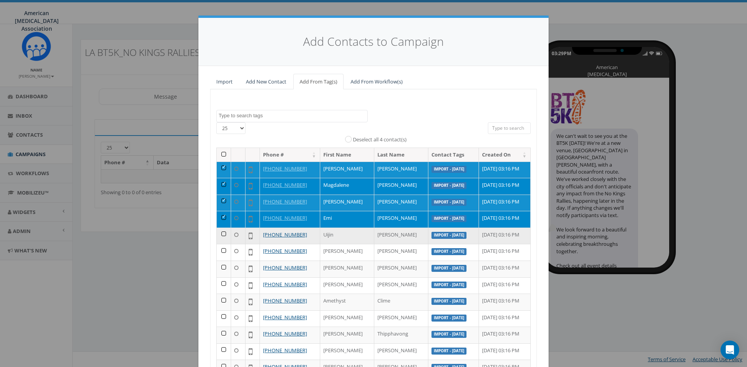
click at [222, 234] on td at bounding box center [224, 236] width 14 height 17
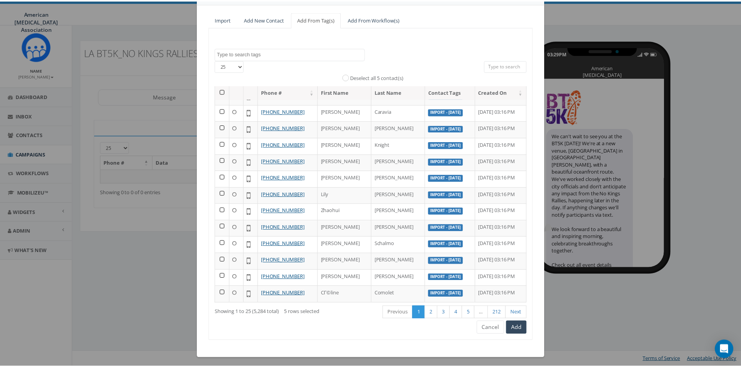
scroll to position [65, 0]
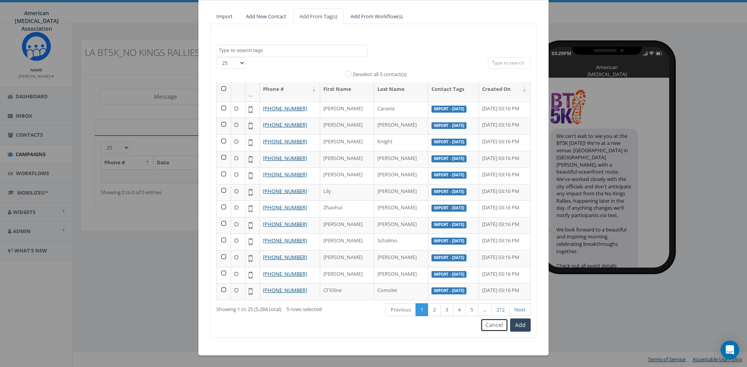
click at [496, 325] on button "Cancel" at bounding box center [494, 325] width 28 height 13
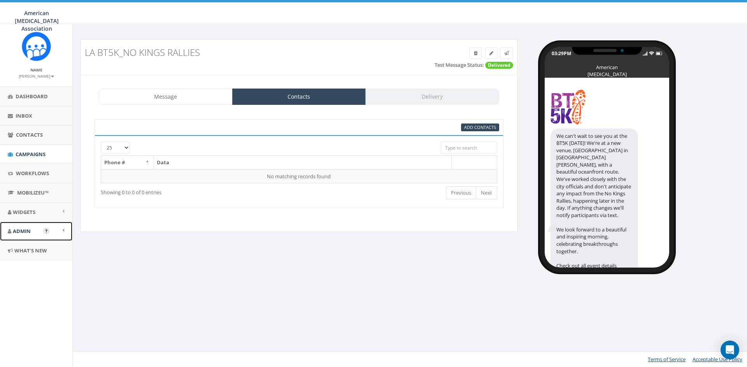
click at [26, 236] on link "Admin" at bounding box center [36, 231] width 72 height 19
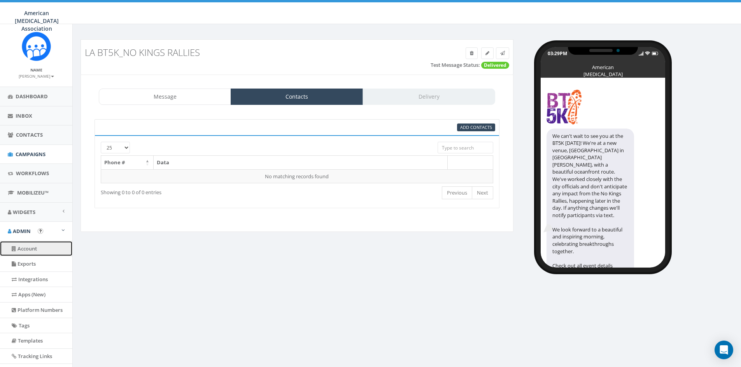
click at [30, 250] on link "Account" at bounding box center [36, 248] width 72 height 15
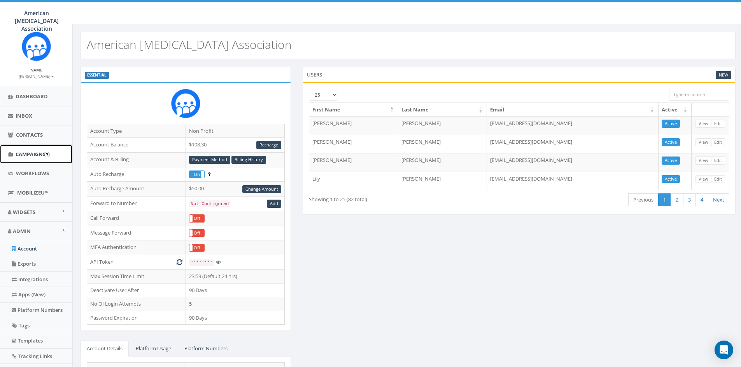
click at [19, 157] on span "Campaigns" at bounding box center [31, 154] width 30 height 7
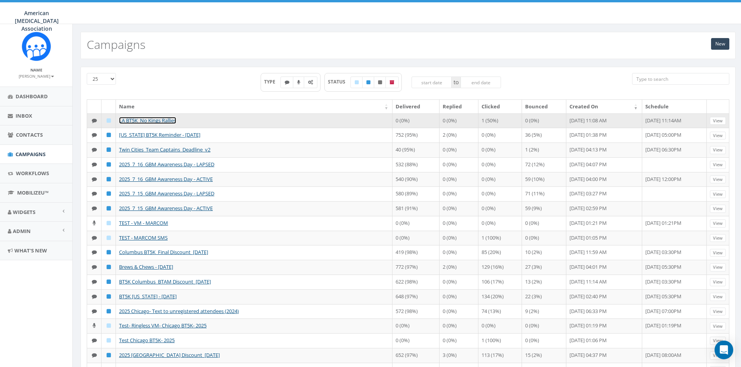
click at [149, 119] on link "LA BT5K_No Kings Rallies" at bounding box center [147, 120] width 57 height 7
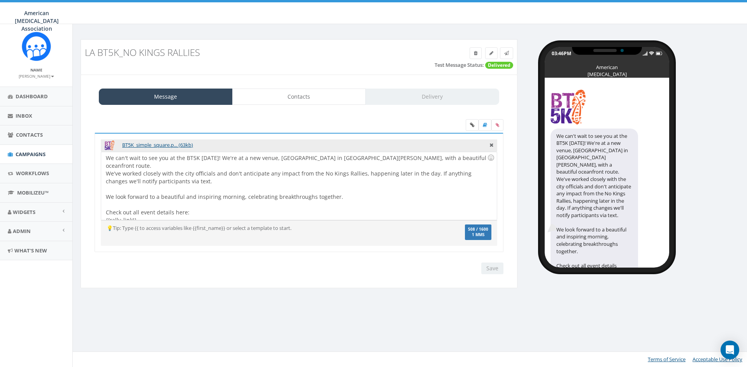
click at [344, 167] on div "We can't wait to see you at the BT5K this Saturday! We're at a new venue, Cresc…" at bounding box center [298, 186] width 395 height 68
drag, startPoint x: 344, startPoint y: 189, endPoint x: 102, endPoint y: 191, distance: 241.9
click at [102, 191] on div "We can't wait to see you at the BT5K this Saturday! We're at a new venue, Cresc…" at bounding box center [298, 186] width 395 height 68
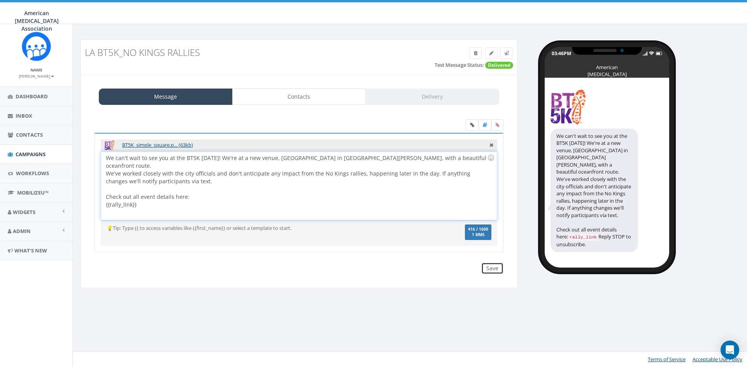
click at [494, 266] on input "Save" at bounding box center [492, 269] width 22 height 12
click at [507, 53] on icon at bounding box center [506, 53] width 5 height 5
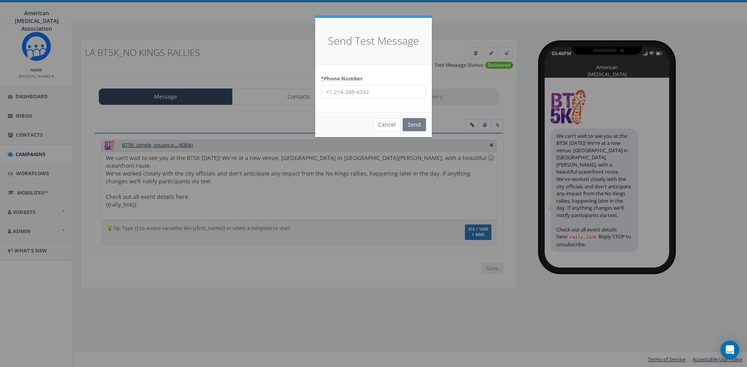
click at [359, 91] on input "* Phone Number" at bounding box center [373, 91] width 105 height 13
type input "3127999907"
click at [411, 124] on input "Send" at bounding box center [413, 124] width 23 height 13
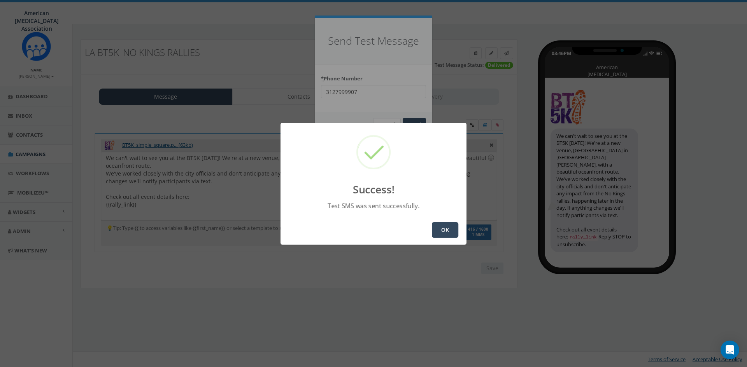
click at [446, 229] on button "OK" at bounding box center [445, 230] width 26 height 16
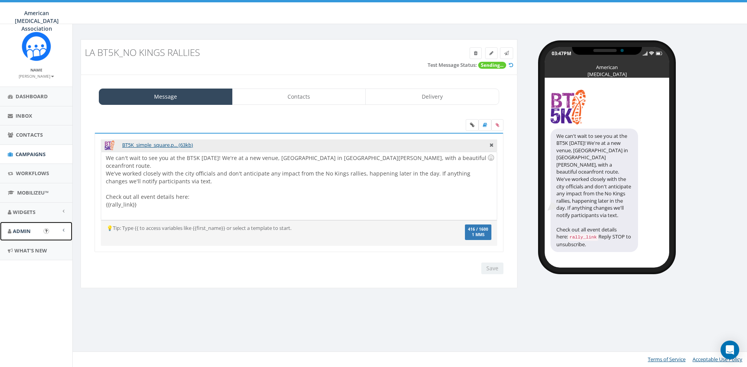
click at [28, 233] on span "Admin" at bounding box center [22, 231] width 18 height 7
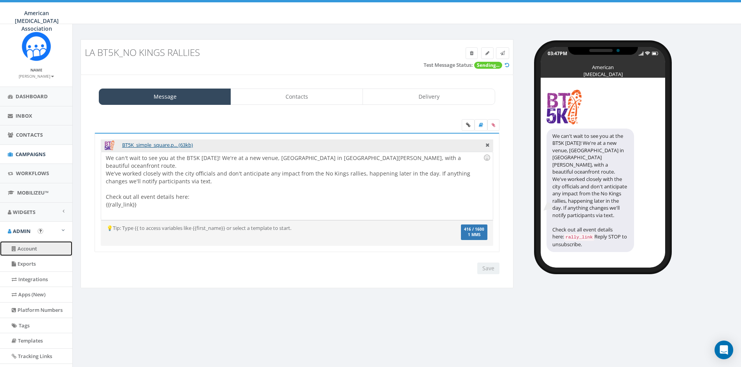
click at [21, 244] on link "Account" at bounding box center [36, 248] width 72 height 15
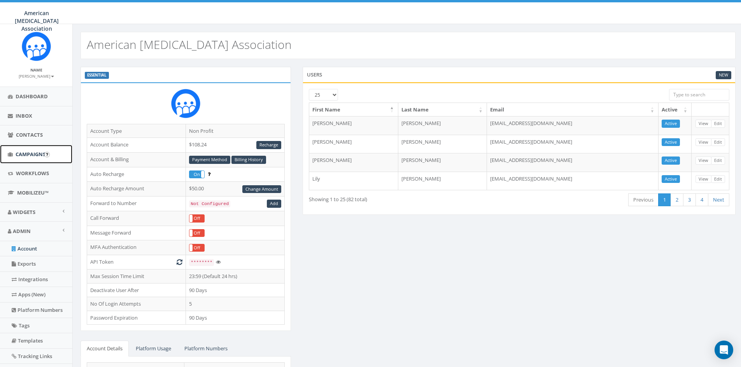
click at [26, 155] on span "Campaigns" at bounding box center [31, 154] width 30 height 7
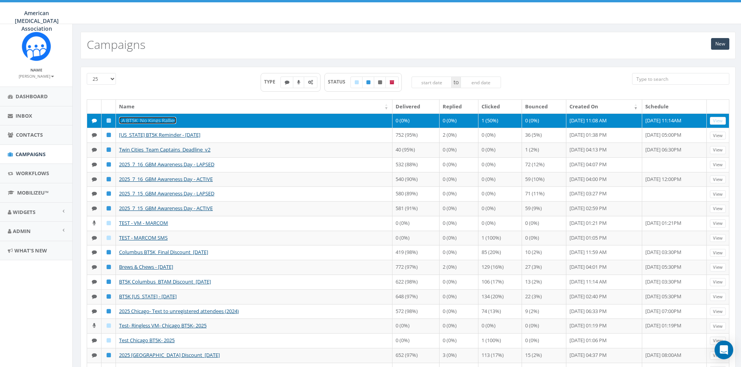
click at [140, 121] on link "LA BT5K_No Kings Rallies" at bounding box center [147, 120] width 57 height 7
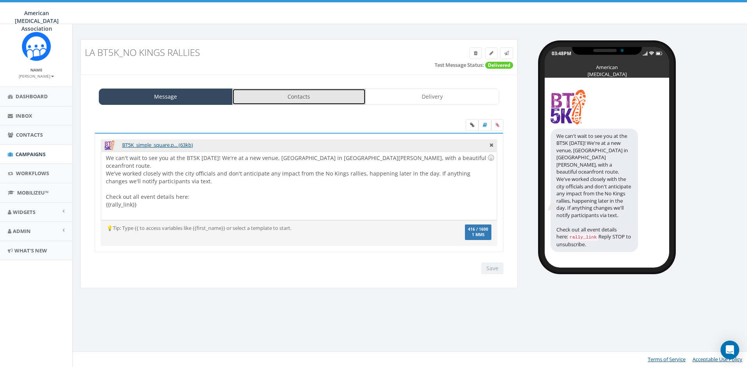
click at [299, 103] on link "Contacts" at bounding box center [299, 97] width 134 height 16
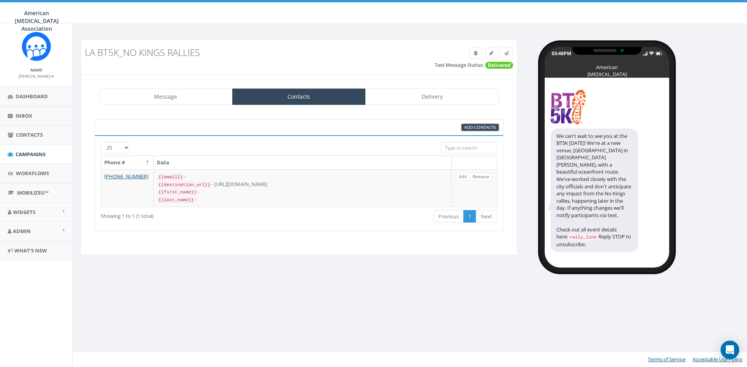
click at [476, 128] on span "Add Contacts" at bounding box center [480, 127] width 32 height 6
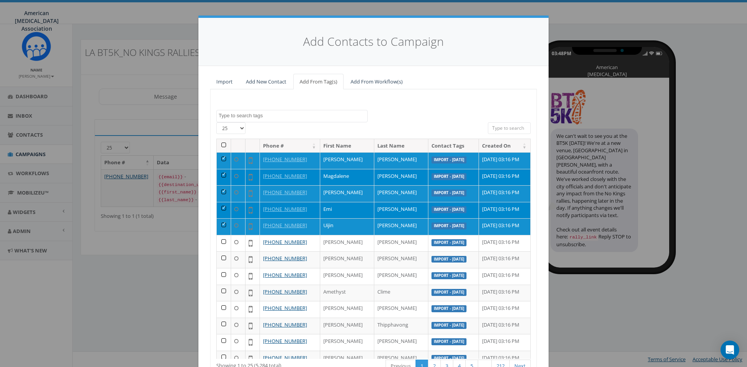
click at [250, 113] on textarea "Search" at bounding box center [293, 115] width 149 height 7
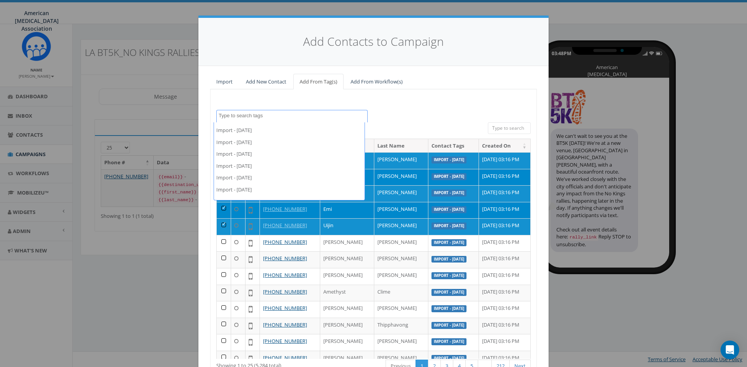
scroll to position [156, 0]
select select "Import - [DATE]"
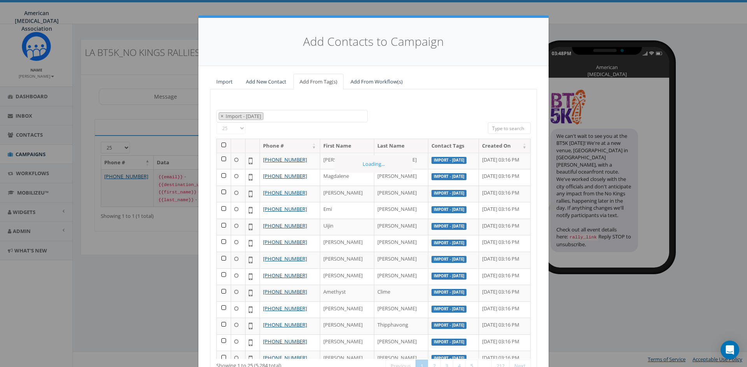
scroll to position [126, 0]
click at [220, 146] on th at bounding box center [224, 146] width 14 height 14
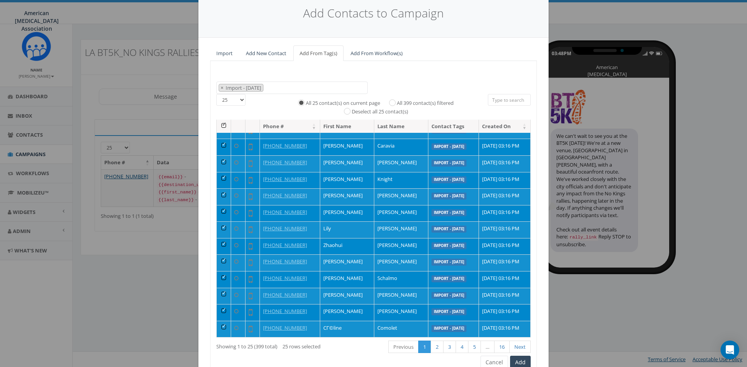
scroll to position [66, 0]
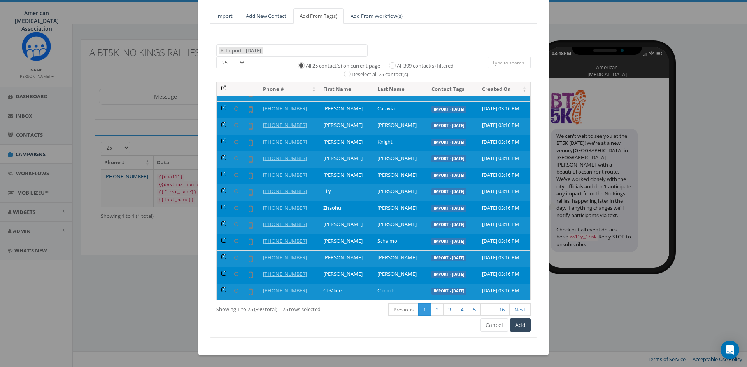
click at [397, 65] on label "All 399 contact(s) filtered" at bounding box center [425, 66] width 57 height 8
click at [392, 65] on input "All 399 contact(s) filtered" at bounding box center [394, 64] width 5 height 5
radio input "true"
click at [520, 324] on button "Add" at bounding box center [520, 325] width 21 height 13
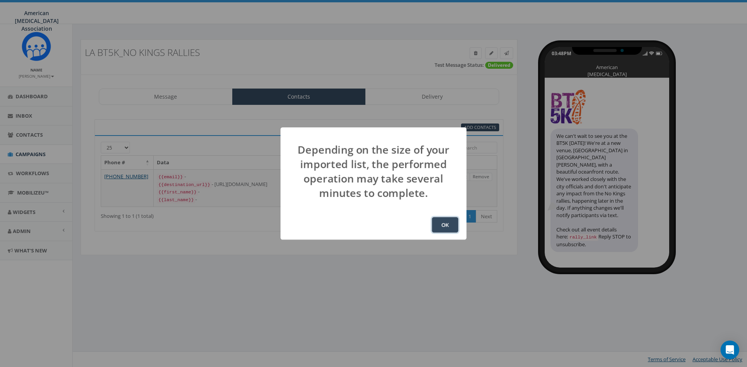
click at [443, 226] on button "OK" at bounding box center [445, 225] width 26 height 16
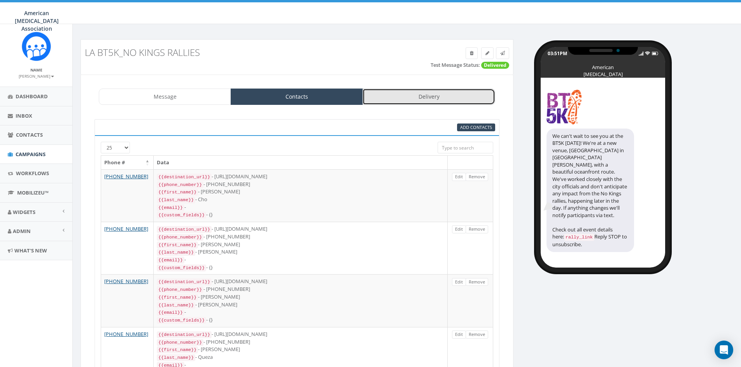
click at [430, 98] on link "Delivery" at bounding box center [428, 97] width 132 height 16
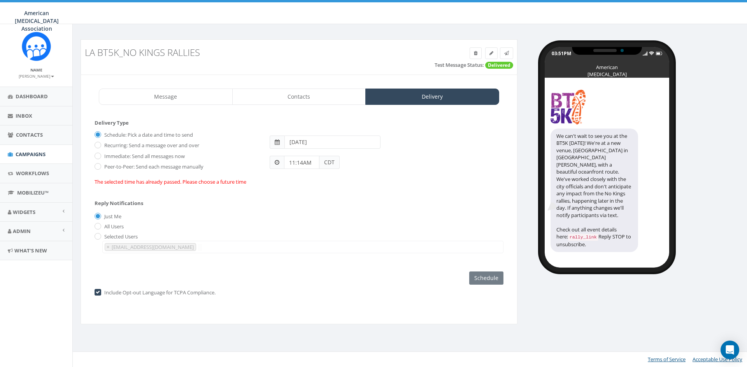
click at [102, 238] on label "Selected Users" at bounding box center [119, 237] width 35 height 8
click at [97, 236] on input "radio" at bounding box center [96, 236] width 5 height 5
radio input "true"
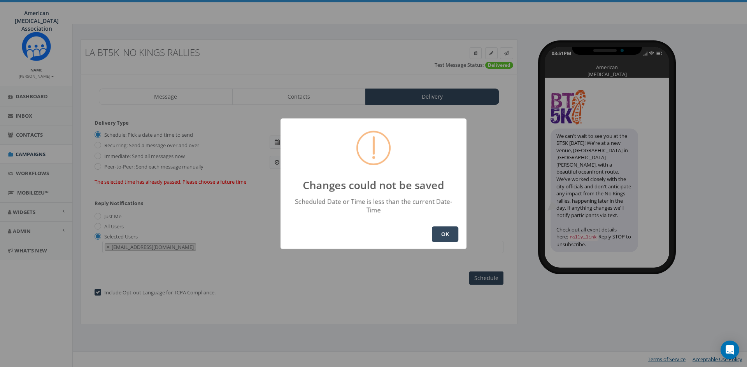
click at [444, 231] on button "OK" at bounding box center [445, 235] width 26 height 16
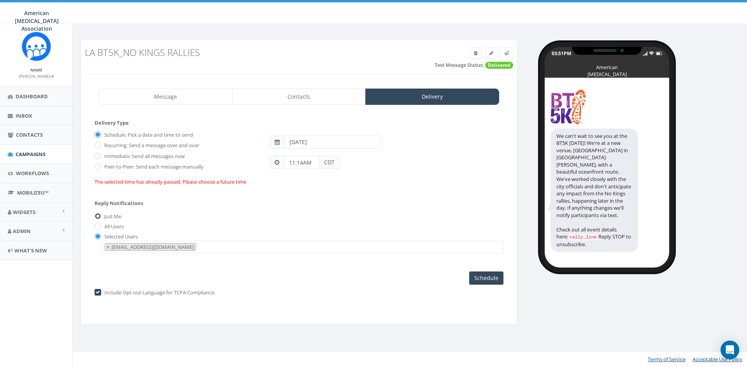
click at [95, 215] on input "Just Me" at bounding box center [96, 217] width 5 height 5
radio input "true"
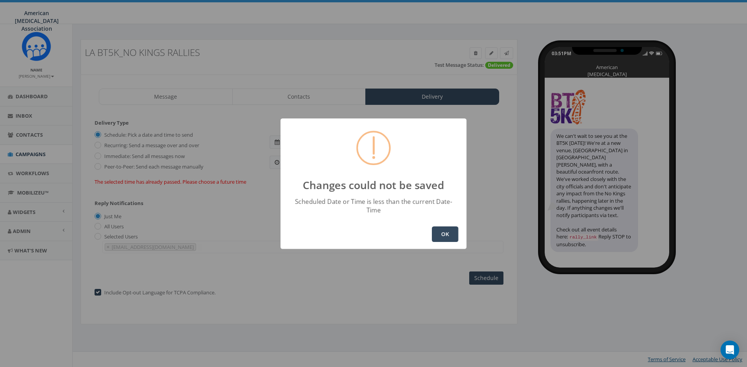
click at [448, 228] on button "OK" at bounding box center [445, 235] width 26 height 16
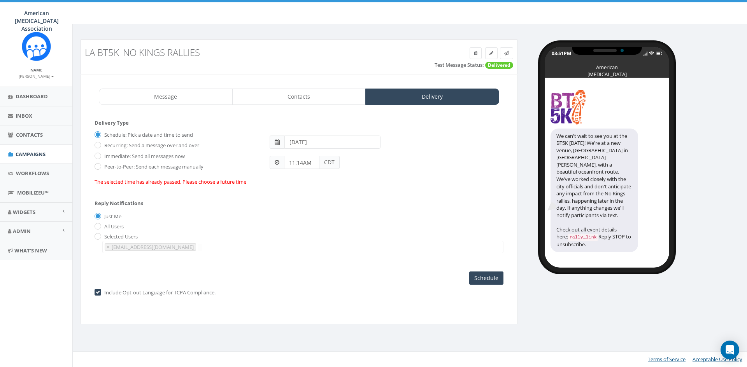
click at [116, 157] on label "Immediate: Send all messages now" at bounding box center [143, 157] width 82 height 8
click at [100, 157] on input "Immediate: Send all messages now" at bounding box center [96, 156] width 5 height 5
radio input "true"
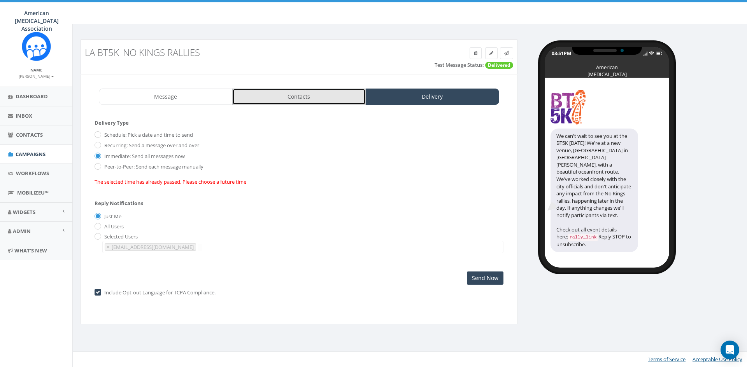
click at [309, 104] on link "Contacts" at bounding box center [299, 97] width 134 height 16
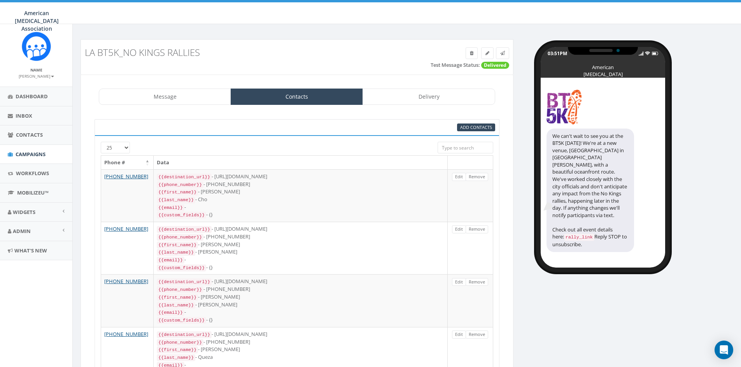
click at [474, 149] on input "search" at bounding box center [465, 148] width 56 height 12
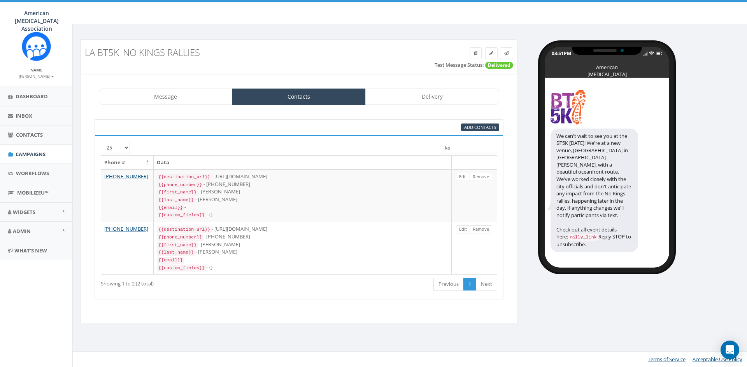
type input "k"
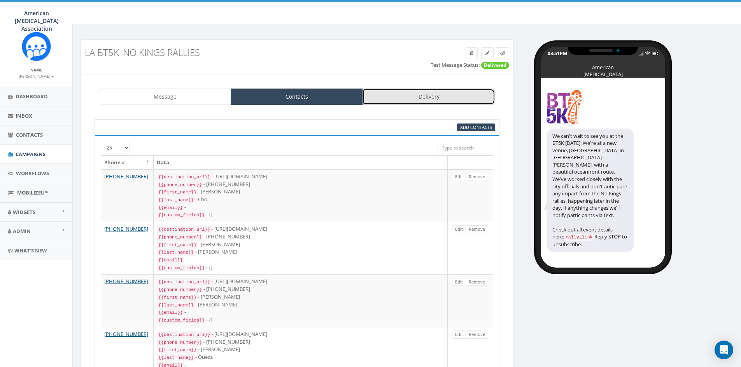
click at [429, 91] on link "Delivery" at bounding box center [428, 97] width 132 height 16
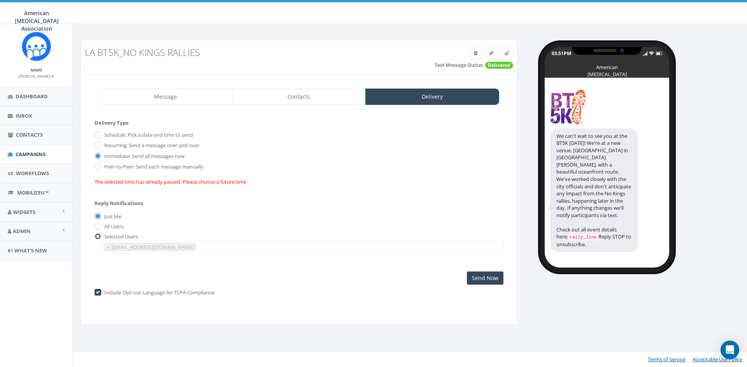
click at [98, 237] on input "radio" at bounding box center [96, 236] width 5 height 5
radio input "true"
click at [108, 215] on label "Just Me" at bounding box center [111, 217] width 19 height 8
click at [100, 215] on input "Just Me" at bounding box center [96, 217] width 5 height 5
radio input "true"
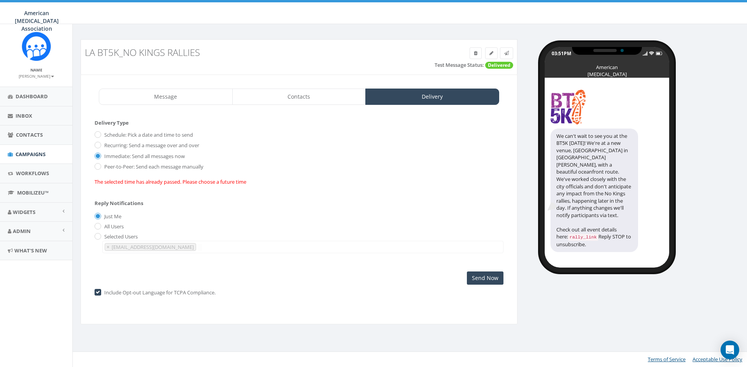
click at [110, 237] on label "Selected Users" at bounding box center [119, 237] width 35 height 8
click at [96, 238] on input "radio" at bounding box center [96, 236] width 5 height 5
radio input "true"
click at [33, 152] on span "Campaigns" at bounding box center [31, 154] width 30 height 7
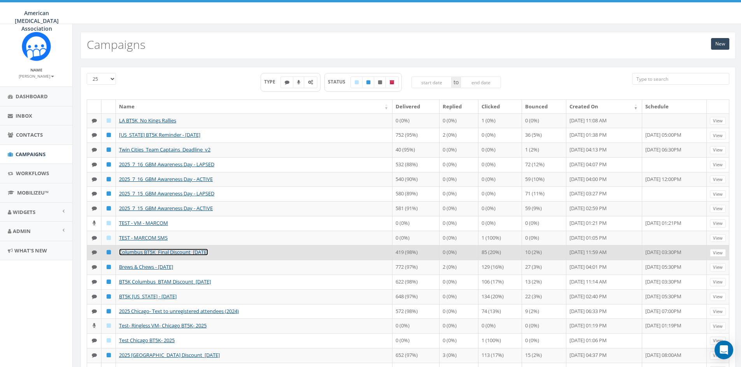
click at [167, 256] on link "Columbus BT5K_Final Discount_[DATE]" at bounding box center [163, 252] width 89 height 7
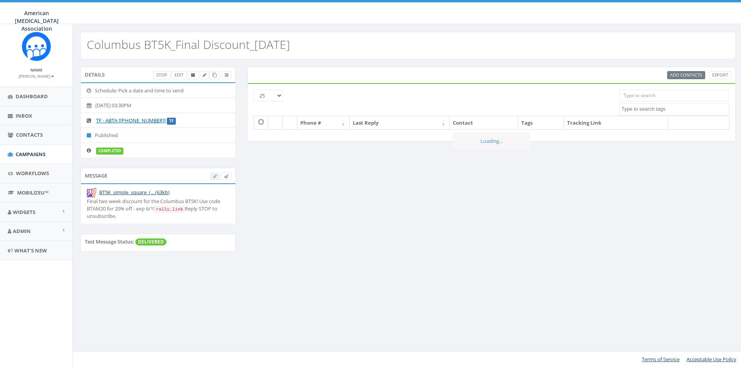
select select
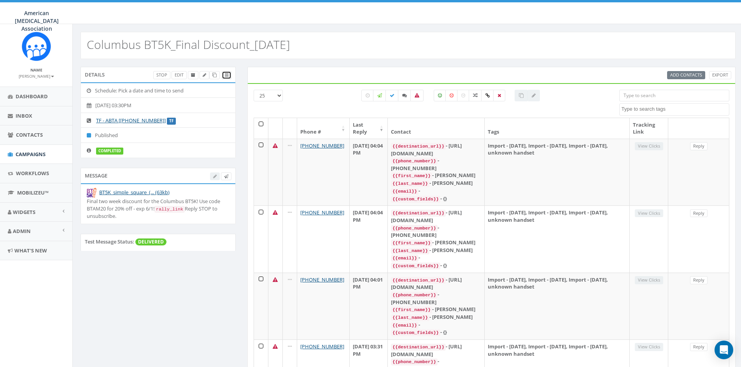
click at [225, 74] on icon at bounding box center [226, 75] width 3 height 4
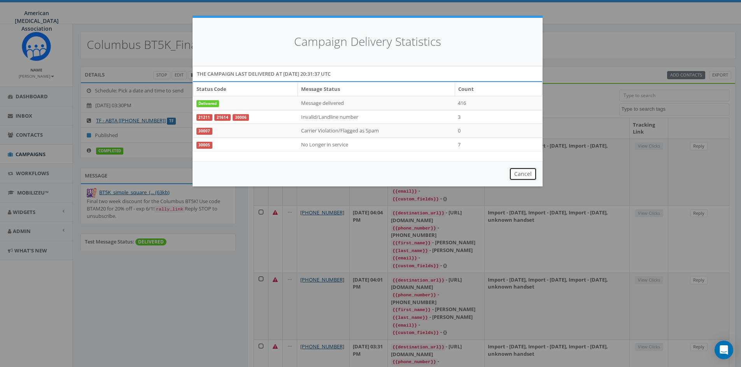
click at [523, 174] on button "Cancel" at bounding box center [523, 174] width 28 height 13
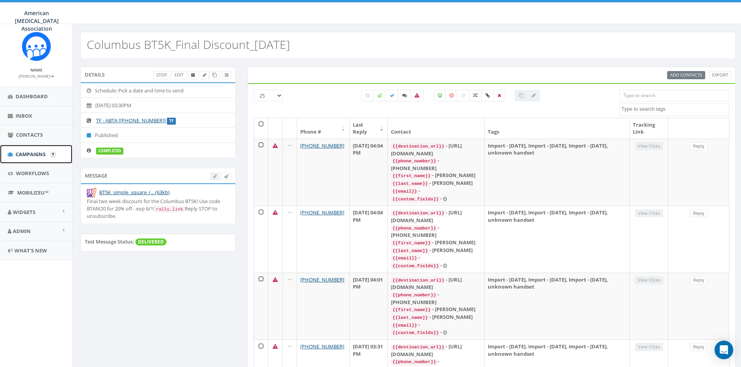
click at [31, 153] on span "Campaigns" at bounding box center [31, 154] width 30 height 7
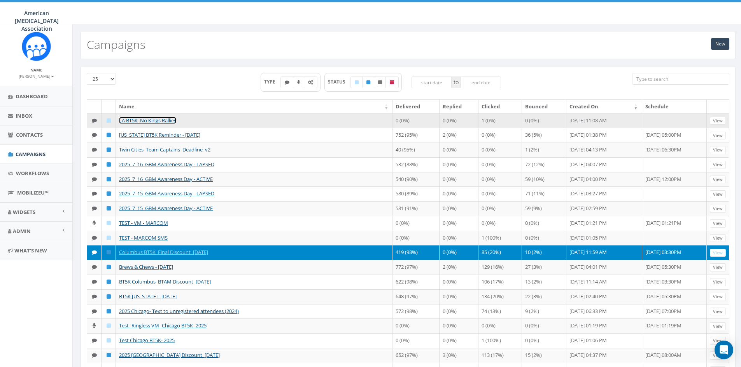
click at [150, 121] on link "LA BT5K_No Kings Rallies" at bounding box center [147, 120] width 57 height 7
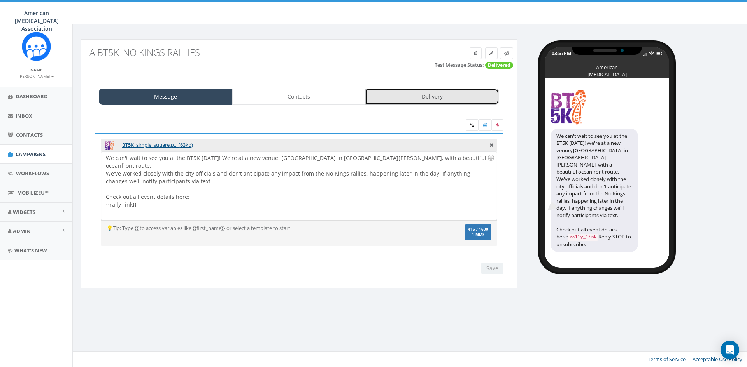
click at [431, 94] on link "Delivery" at bounding box center [432, 97] width 134 height 16
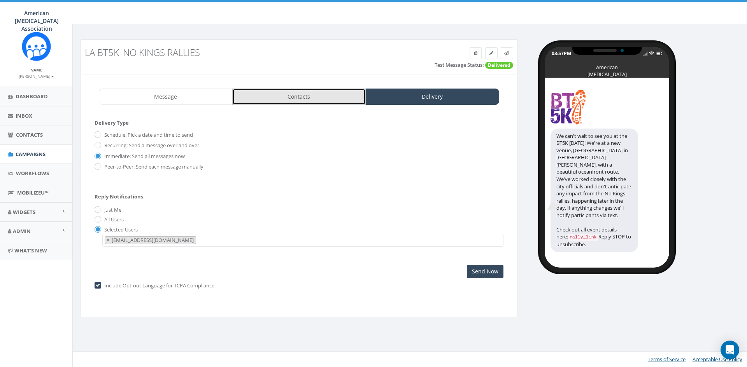
click at [311, 95] on link "Contacts" at bounding box center [299, 97] width 134 height 16
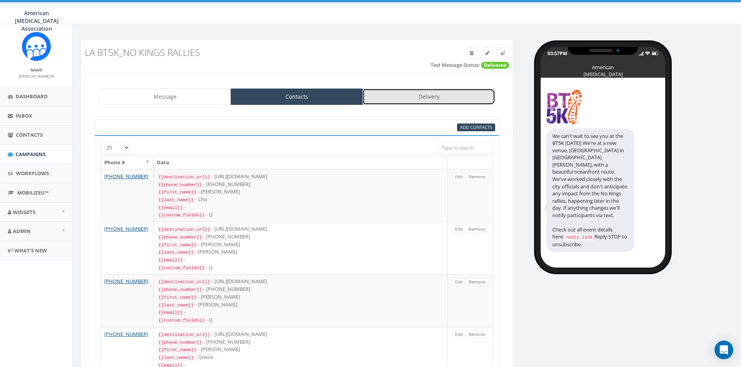
click at [429, 98] on link "Delivery" at bounding box center [428, 97] width 132 height 16
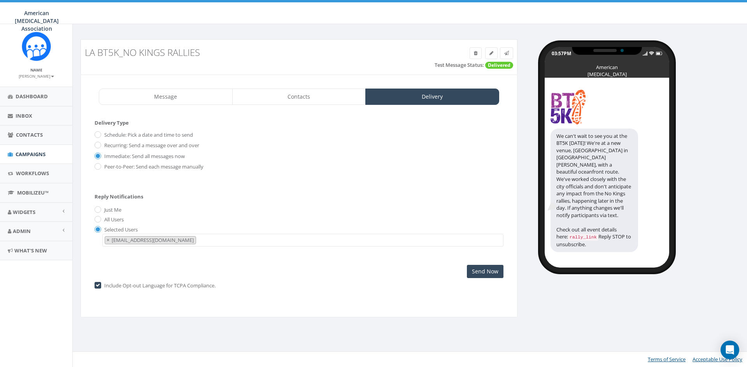
click at [110, 210] on label "Just Me" at bounding box center [111, 210] width 19 height 8
click at [100, 210] on input "Just Me" at bounding box center [96, 210] width 5 height 5
radio input "true"
click at [488, 271] on input "Send Now" at bounding box center [485, 271] width 37 height 13
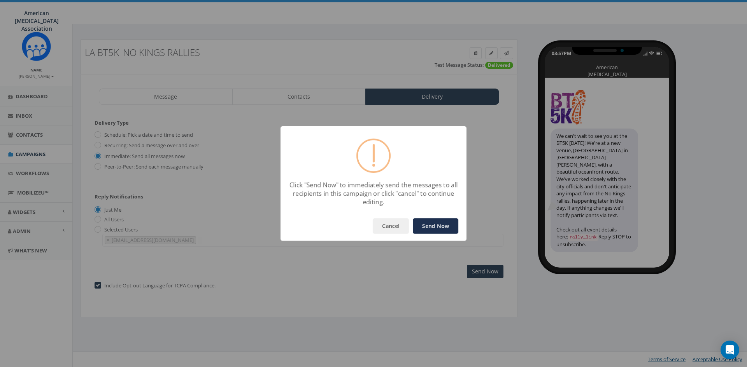
click at [441, 225] on button "Send Now" at bounding box center [435, 227] width 45 height 16
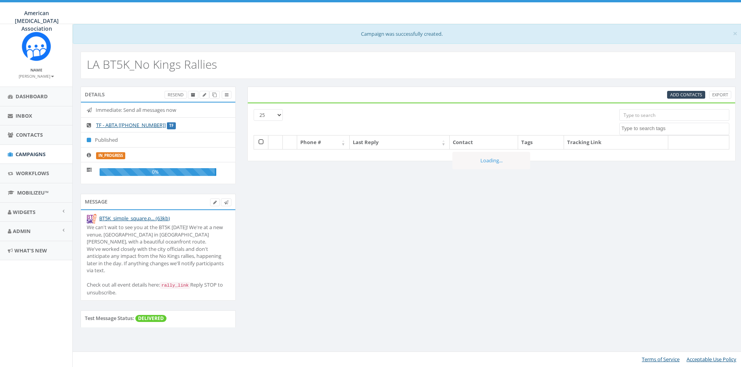
select select
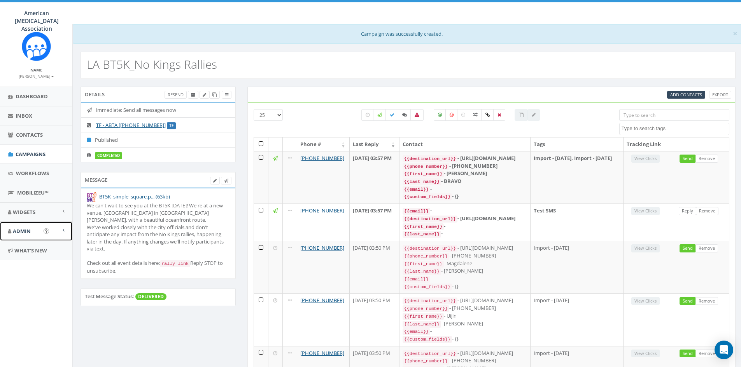
click at [25, 230] on span "Admin" at bounding box center [22, 231] width 18 height 7
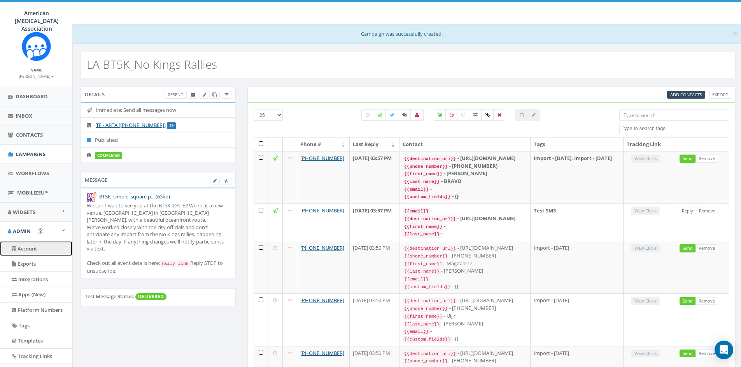
click at [31, 246] on link "Account" at bounding box center [36, 248] width 72 height 15
